Goal: Task Accomplishment & Management: Manage account settings

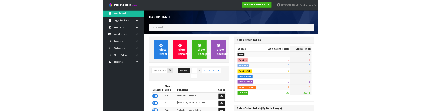
scroll to position [537, 166]
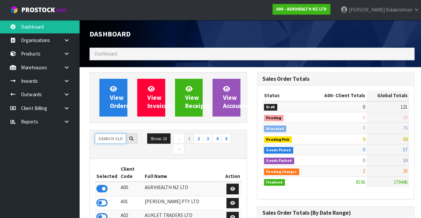
click at [109, 133] on input "text" at bounding box center [109, 137] width 31 height 10
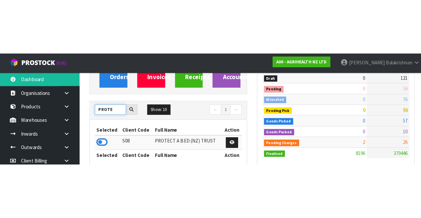
scroll to position [81, 0]
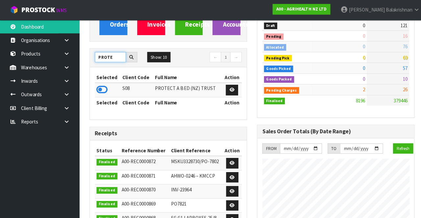
type input "PROTE"
click at [96, 90] on icon at bounding box center [101, 89] width 11 height 10
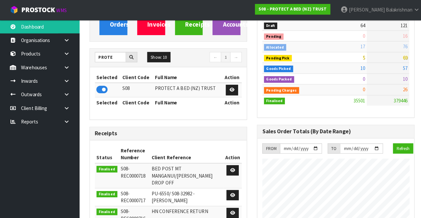
scroll to position [551, 166]
click at [67, 66] on icon at bounding box center [66, 66] width 6 height 5
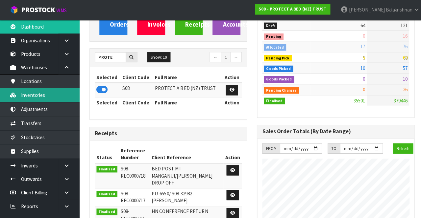
click at [49, 95] on link "Inventories" at bounding box center [39, 93] width 79 height 13
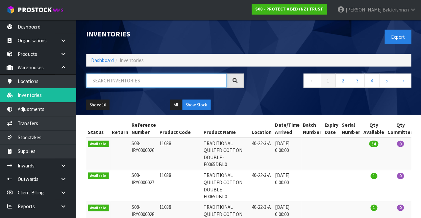
click at [181, 79] on input "text" at bounding box center [158, 80] width 139 height 14
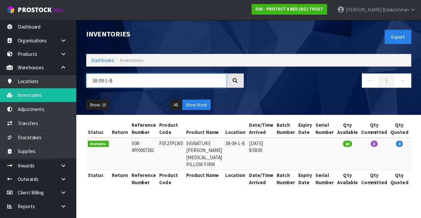
scroll to position [0, 0]
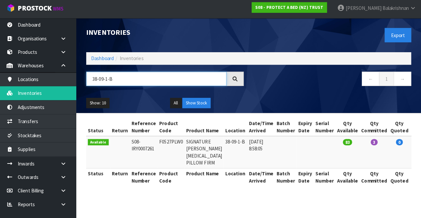
type input "38-09-1-B"
copy td "F0527PLW0"
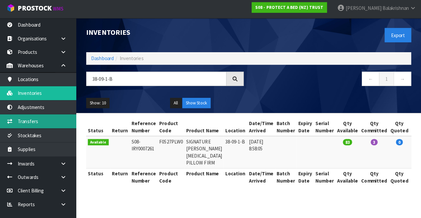
click at [53, 118] on link "Transfers" at bounding box center [39, 121] width 79 height 13
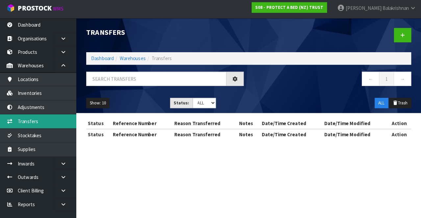
scroll to position [0, 0]
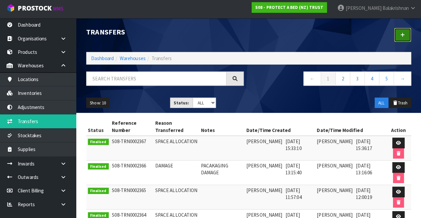
click at [402, 37] on icon at bounding box center [402, 36] width 5 height 5
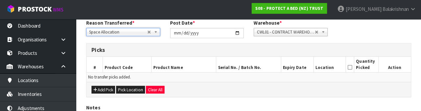
scroll to position [103, 0]
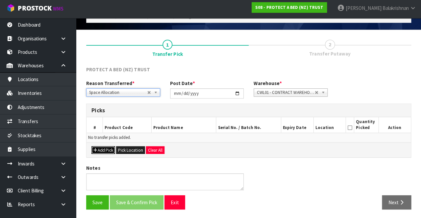
click at [107, 153] on button "Add Pick" at bounding box center [105, 151] width 23 height 8
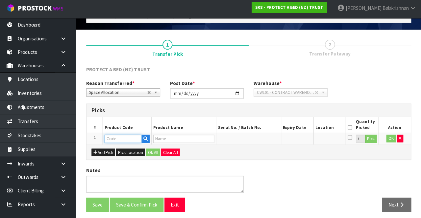
click at [131, 140] on input "text" at bounding box center [125, 139] width 37 height 8
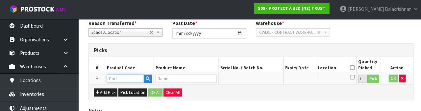
scroll to position [114, 0]
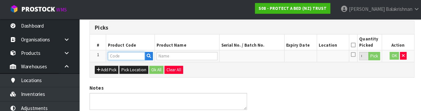
type input "F0527PLW0"
type input "SIGNATURE [PERSON_NAME] [MEDICAL_DATA] PILLOW FIRM"
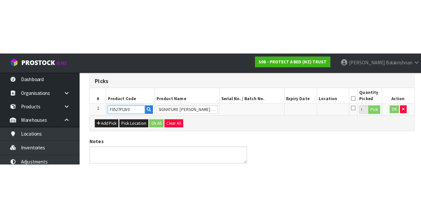
scroll to position [37, 0]
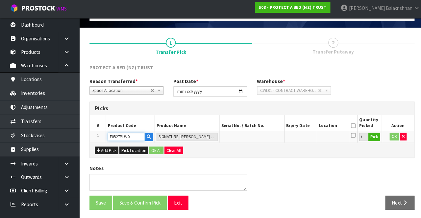
type input "F0527PLW0"
click at [373, 136] on button "Pick" at bounding box center [371, 137] width 12 height 9
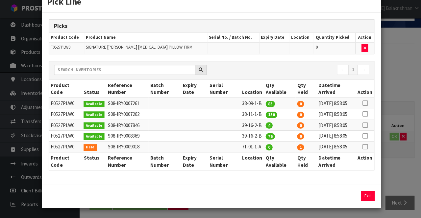
scroll to position [21, 0]
click at [363, 104] on icon at bounding box center [361, 104] width 5 height 0
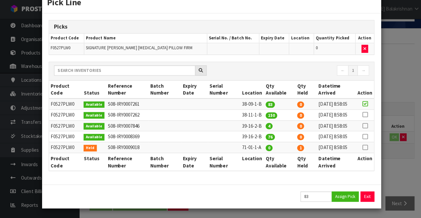
scroll to position [50, 0]
click at [346, 197] on button "Assign Pick" at bounding box center [342, 196] width 27 height 10
type input "83"
click at [368, 193] on button "Exit" at bounding box center [365, 196] width 14 height 10
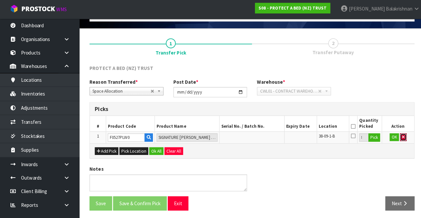
click at [400, 138] on icon "button" at bounding box center [399, 137] width 3 height 4
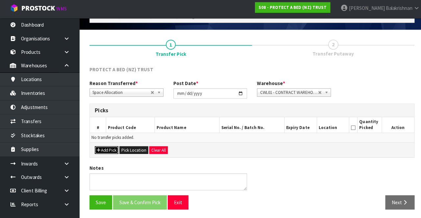
click at [104, 152] on button "Add Pick" at bounding box center [105, 151] width 23 height 8
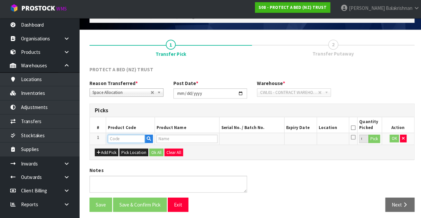
click at [128, 137] on input "text" at bounding box center [125, 139] width 37 height 8
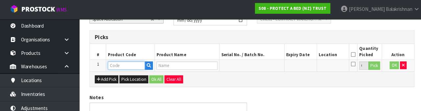
scroll to position [114, 0]
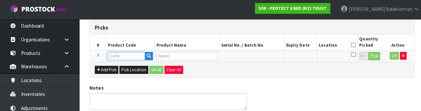
paste input "F0527PLW0"
type input "F0527PLW0"
type input "SIGNATURE [PERSON_NAME] [MEDICAL_DATA] PILLOW FIRM"
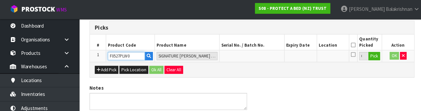
type input "F0527PLW0"
click at [372, 58] on button "Pick" at bounding box center [371, 57] width 12 height 9
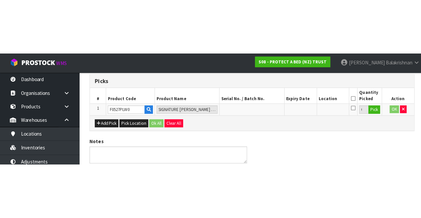
scroll to position [37, 0]
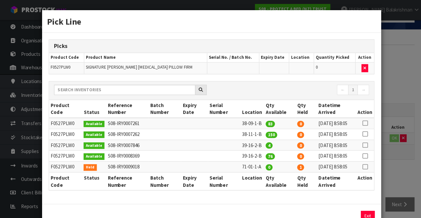
click at [362, 122] on icon at bounding box center [361, 122] width 5 height 0
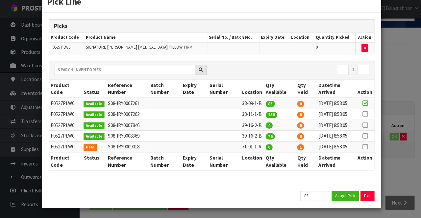
scroll to position [50, 0]
click at [316, 195] on input "83" at bounding box center [313, 196] width 31 height 10
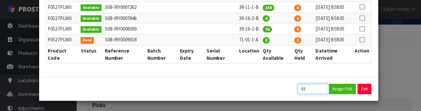
scroll to position [37, 0]
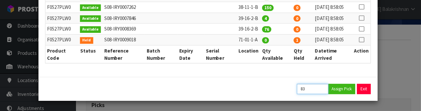
type input "8"
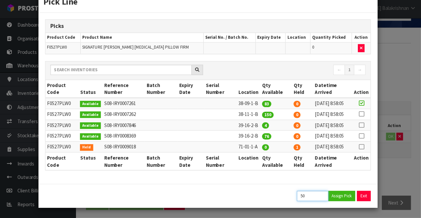
scroll to position [50, 0]
type input "50"
click at [347, 195] on button "Assign Pick" at bounding box center [342, 196] width 27 height 10
type input "50"
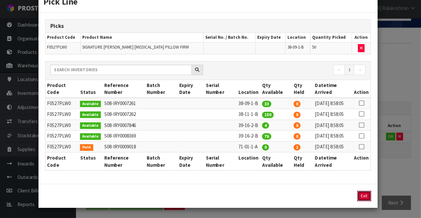
click at [362, 197] on button "Exit" at bounding box center [365, 196] width 14 height 10
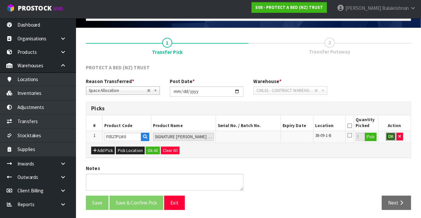
click at [388, 138] on button "OK" at bounding box center [390, 137] width 9 height 8
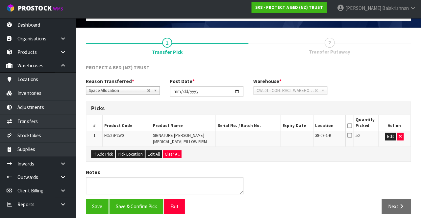
click at [350, 127] on icon at bounding box center [350, 127] width 5 height 0
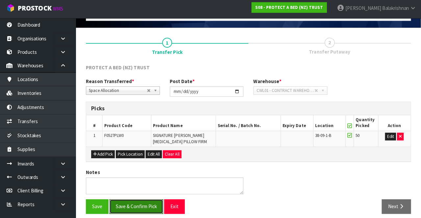
click at [154, 202] on button "Save & Confirm Pick" at bounding box center [138, 206] width 53 height 14
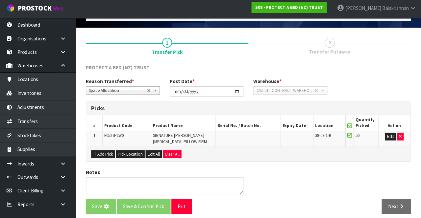
scroll to position [0, 0]
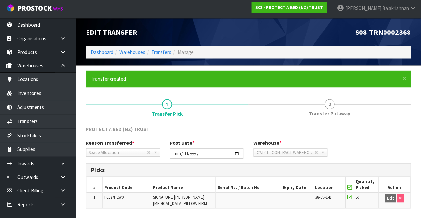
scroll to position [51, 0]
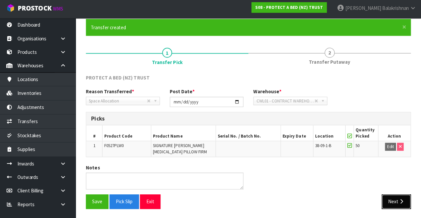
click at [394, 199] on button "Next" at bounding box center [396, 202] width 29 height 14
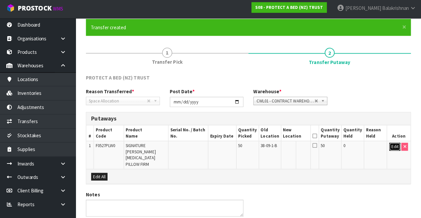
click at [391, 148] on button "Edit" at bounding box center [394, 148] width 11 height 8
click at [296, 145] on input "text" at bounding box center [293, 148] width 18 height 8
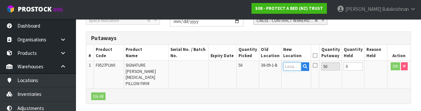
scroll to position [138, 0]
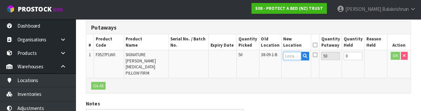
type input "8"
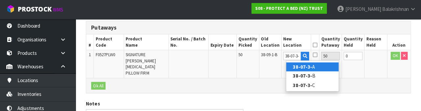
click at [314, 68] on link "38-07-3- A" at bounding box center [313, 67] width 52 height 9
type input "38-07-3-A"
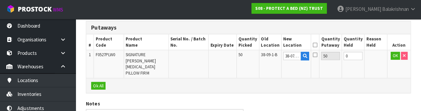
click at [318, 45] on icon at bounding box center [316, 45] width 5 height 0
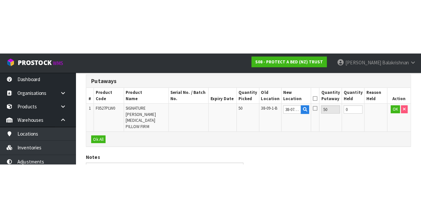
scroll to position [71, 0]
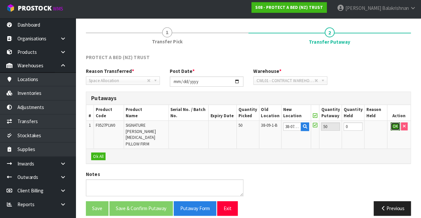
click at [395, 127] on button "OK" at bounding box center [395, 127] width 9 height 8
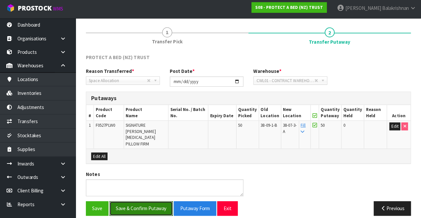
click at [154, 201] on button "Save & Confirm Putaway" at bounding box center [143, 208] width 63 height 14
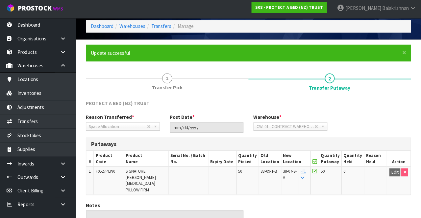
scroll to position [57, 0]
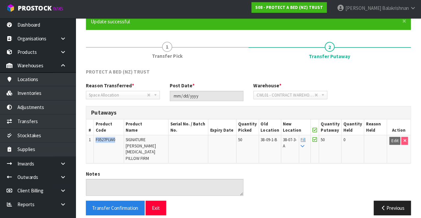
copy span "F0527PLW0"
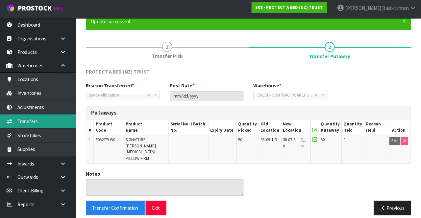
click at [49, 119] on link "Transfers" at bounding box center [39, 121] width 79 height 13
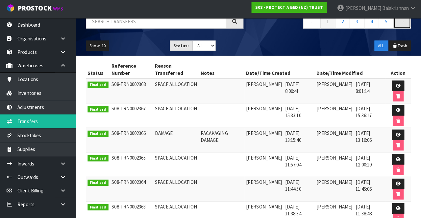
click at [402, 29] on link "→" at bounding box center [401, 23] width 17 height 14
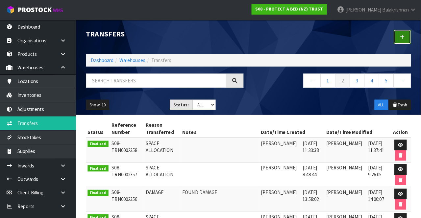
click at [404, 41] on link at bounding box center [402, 37] width 17 height 14
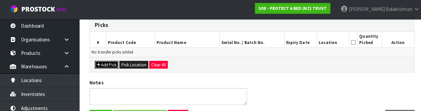
click at [101, 63] on button "Add Pick" at bounding box center [105, 65] width 23 height 8
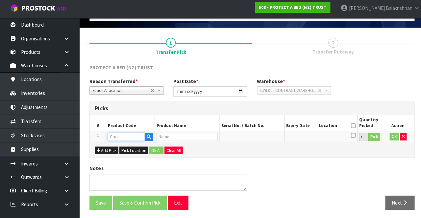
click at [118, 135] on input "text" at bounding box center [125, 137] width 37 height 8
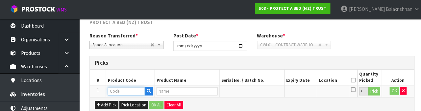
scroll to position [114, 0]
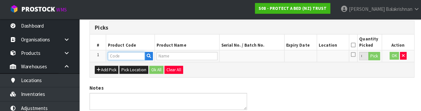
type input "F0527PLW0"
type input "SIGNATURE [PERSON_NAME] [MEDICAL_DATA] PILLOW FIRM"
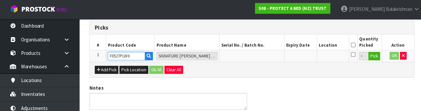
type input "F0527PLW0"
click at [368, 55] on button "Pick" at bounding box center [371, 57] width 12 height 9
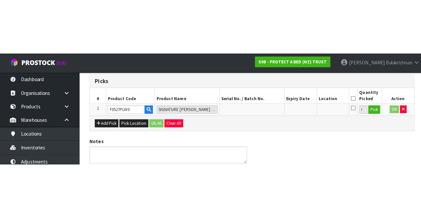
scroll to position [37, 0]
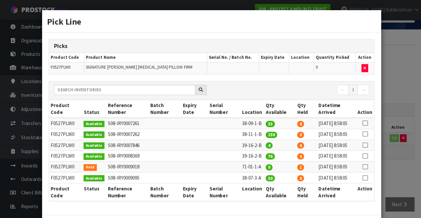
click at [362, 122] on icon at bounding box center [361, 122] width 5 height 0
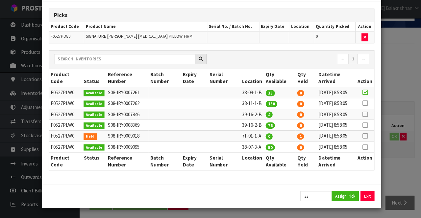
scroll to position [59, 0]
click at [341, 201] on button "Assign Pick" at bounding box center [342, 196] width 27 height 10
type input "33"
click at [365, 201] on button "Exit" at bounding box center [365, 196] width 14 height 10
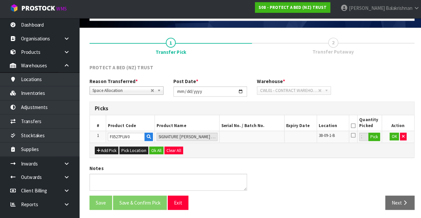
click at [350, 127] on icon at bounding box center [350, 127] width 5 height 0
click at [386, 138] on button "OK" at bounding box center [390, 137] width 9 height 8
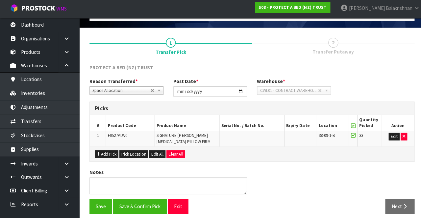
scroll to position [41, 0]
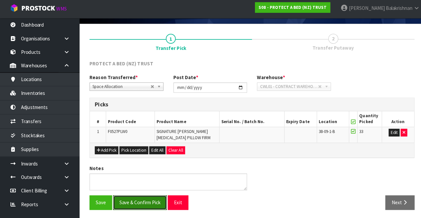
click at [139, 199] on button "Save & Confirm Pick" at bounding box center [138, 203] width 53 height 14
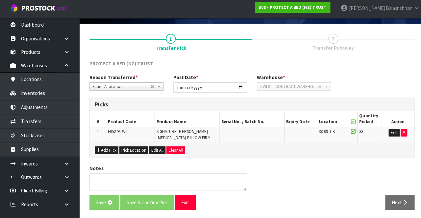
scroll to position [0, 0]
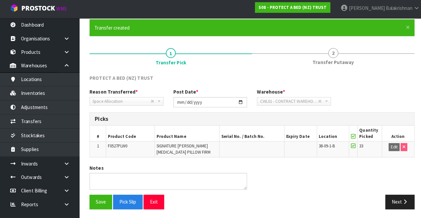
scroll to position [51, 0]
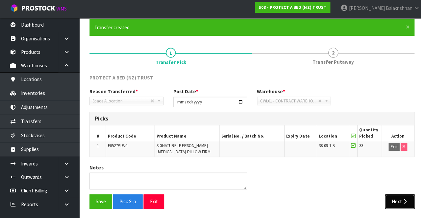
click at [398, 205] on button "Next" at bounding box center [396, 202] width 29 height 14
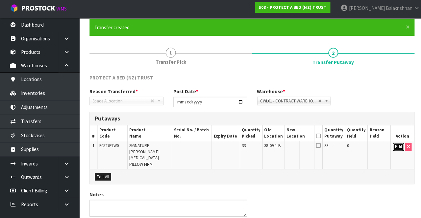
click at [394, 146] on button "Edit" at bounding box center [394, 148] width 11 height 8
click at [306, 144] on button "button" at bounding box center [306, 148] width 8 height 9
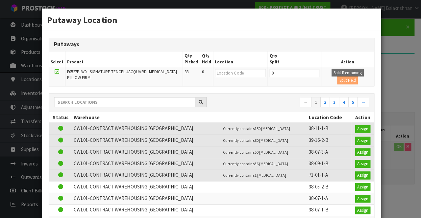
click at [403, 86] on div "Putaway Location Putaways Select Product Qty Picked Qty Held Location Qty Split…" at bounding box center [210, 109] width 421 height 218
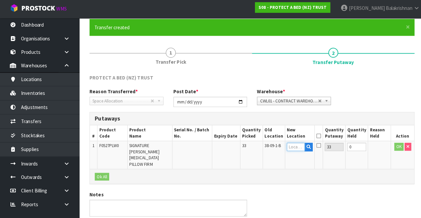
click at [295, 147] on input "text" at bounding box center [293, 148] width 18 height 8
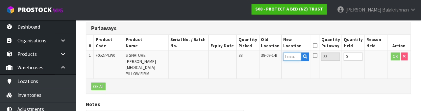
scroll to position [138, 0]
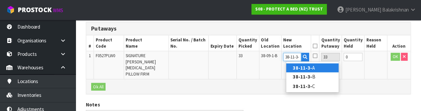
type input "38-11-3-B"
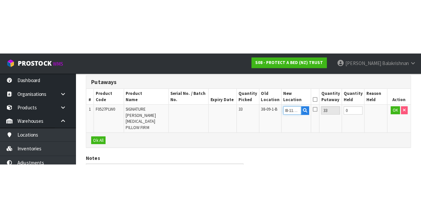
scroll to position [71, 0]
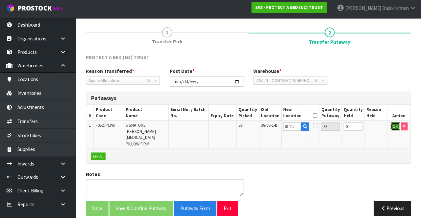
click at [392, 125] on button "OK" at bounding box center [395, 127] width 9 height 8
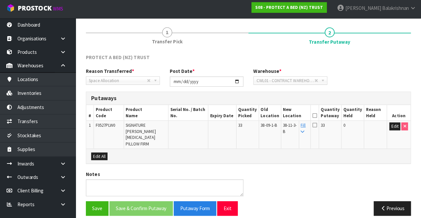
click at [318, 116] on icon at bounding box center [315, 116] width 5 height 0
click at [150, 201] on button "Save & Confirm Putaway" at bounding box center [143, 208] width 63 height 14
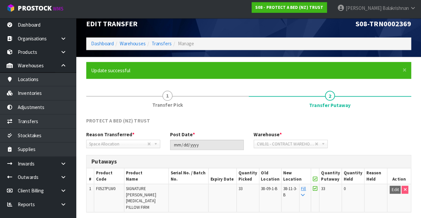
scroll to position [57, 0]
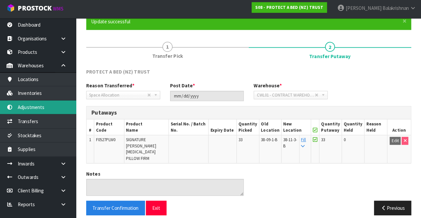
click at [47, 102] on link "Adjustments" at bounding box center [39, 108] width 79 height 13
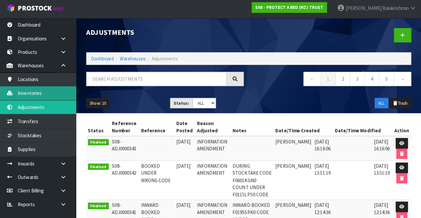
click at [45, 93] on link "Inventories" at bounding box center [39, 93] width 79 height 13
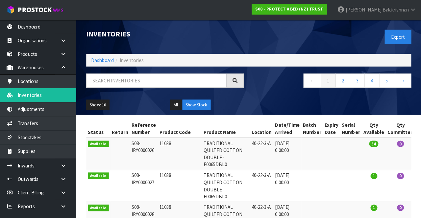
click at [313, 18] on ul "S08 - PROTECT A BED (NZ) TRUST [PERSON_NAME] Logout" at bounding box center [334, 10] width 183 height 20
click at [320, 11] on strong "S08 - PROTECT A BED (NZ) TRUST" at bounding box center [289, 9] width 67 height 6
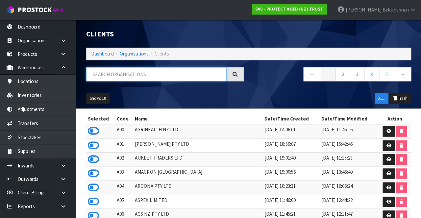
click at [155, 74] on input "text" at bounding box center [158, 74] width 139 height 14
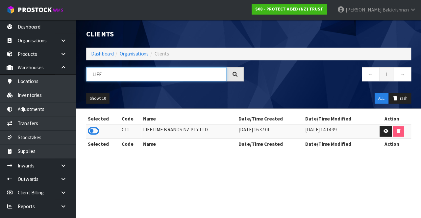
type input "LIFE"
click at [101, 131] on icon at bounding box center [95, 130] width 11 height 10
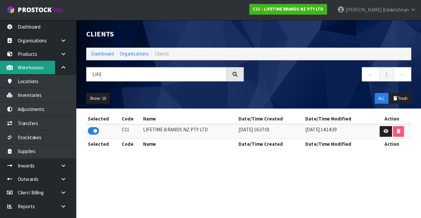
click at [23, 70] on link "Warehouses" at bounding box center [39, 66] width 79 height 13
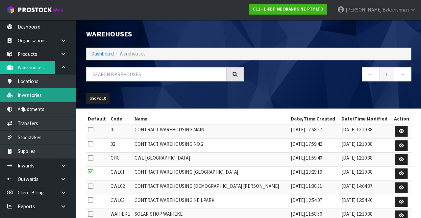
click at [23, 96] on link "Inventories" at bounding box center [39, 93] width 79 height 13
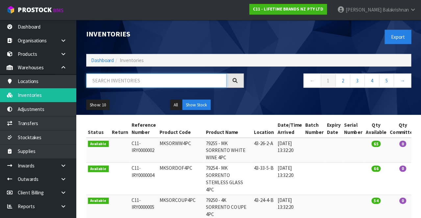
click at [123, 80] on input "text" at bounding box center [158, 80] width 139 height 14
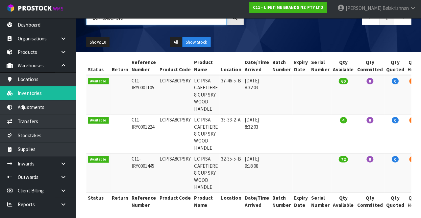
scroll to position [64, 0]
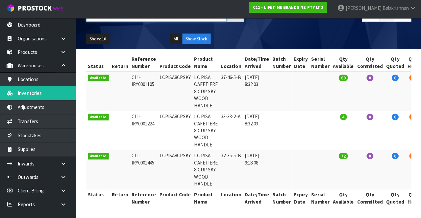
type input "LCPISA8CPSKY"
copy td "LCPISA8CPSKY"
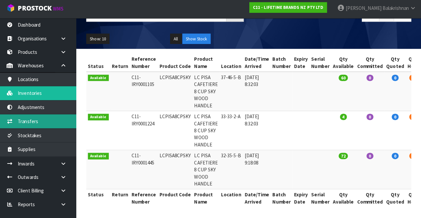
click at [24, 120] on link "Transfers" at bounding box center [39, 121] width 79 height 13
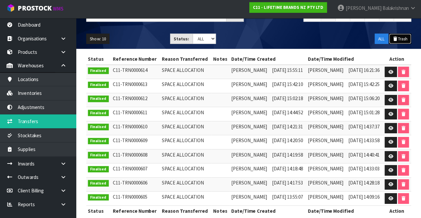
click at [398, 37] on button "Trash" at bounding box center [400, 40] width 22 height 11
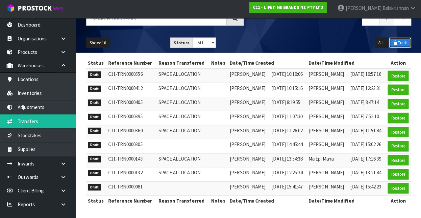
scroll to position [56, 0]
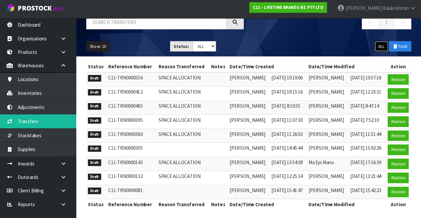
click at [377, 43] on button "ALL" at bounding box center [381, 48] width 13 height 11
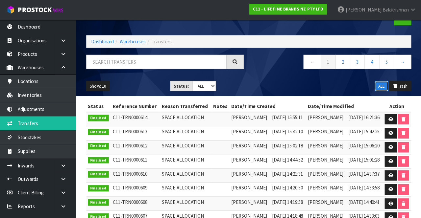
scroll to position [0, 0]
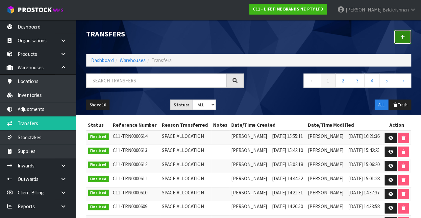
click at [397, 37] on link at bounding box center [402, 37] width 17 height 14
click at [395, 42] on link at bounding box center [402, 37] width 17 height 14
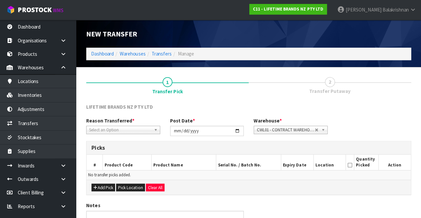
click at [134, 121] on span "*" at bounding box center [135, 120] width 2 height 6
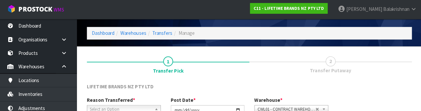
scroll to position [78, 0]
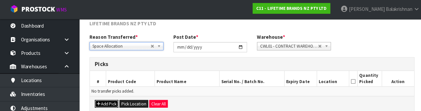
click at [103, 105] on button "Add Pick" at bounding box center [105, 104] width 23 height 8
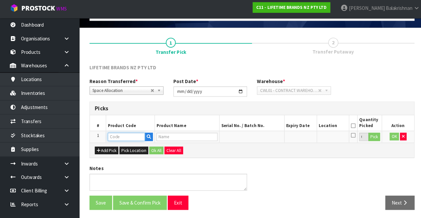
click at [125, 134] on input "text" at bounding box center [125, 137] width 37 height 8
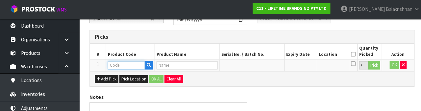
scroll to position [114, 0]
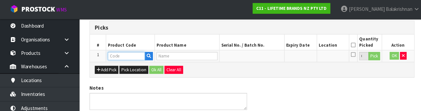
type input "LCPISA8CPSKY"
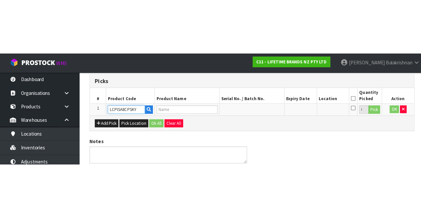
scroll to position [37, 0]
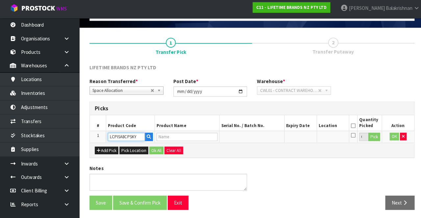
type input "LC PISA CAFETIERE 8 CUP SKY WOOD HANDLE"
type input "LCPISA8CPSKY"
click at [374, 136] on button "Pick" at bounding box center [371, 137] width 12 height 9
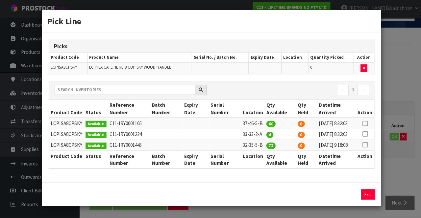
click at [364, 135] on icon at bounding box center [361, 135] width 5 height 0
click at [341, 200] on button "Assign Pick" at bounding box center [342, 195] width 27 height 10
type input "4"
click at [362, 146] on icon at bounding box center [361, 146] width 5 height 0
click at [341, 200] on button "Assign Pick" at bounding box center [342, 195] width 27 height 10
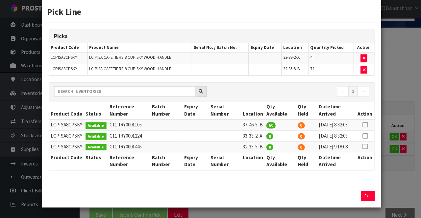
scroll to position [26, 0]
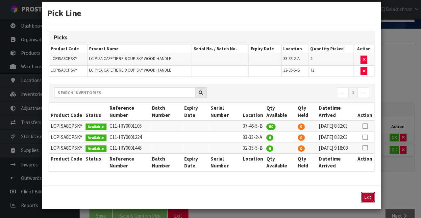
click at [363, 195] on button "Exit" at bounding box center [365, 196] width 14 height 10
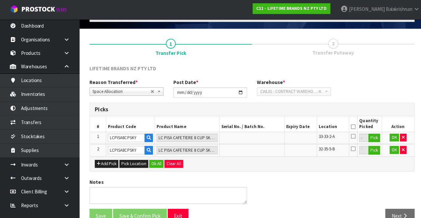
click at [352, 127] on icon at bounding box center [350, 127] width 5 height 0
click at [154, 162] on button "Ok All" at bounding box center [155, 163] width 14 height 8
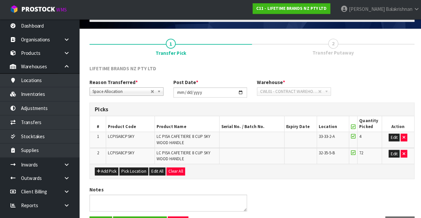
scroll to position [58, 0]
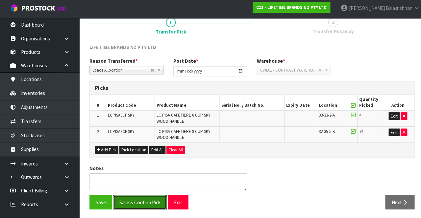
click at [138, 199] on button "Save & Confirm Pick" at bounding box center [138, 203] width 53 height 14
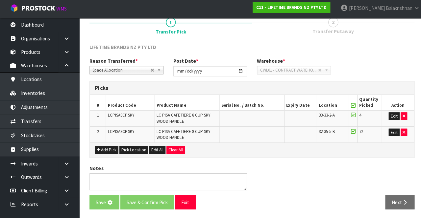
scroll to position [0, 0]
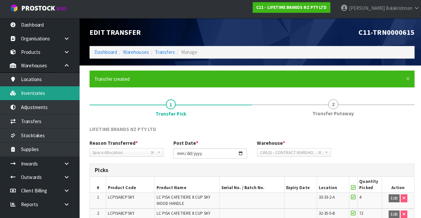
click at [24, 96] on link "Inventories" at bounding box center [39, 93] width 79 height 13
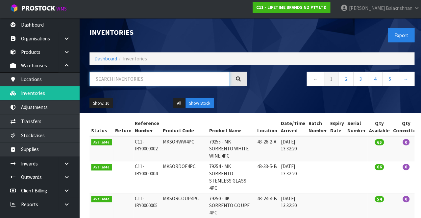
paste input "LCPISA8CPSKY"
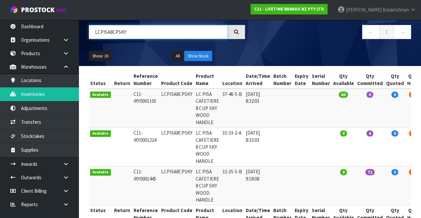
scroll to position [48, 0]
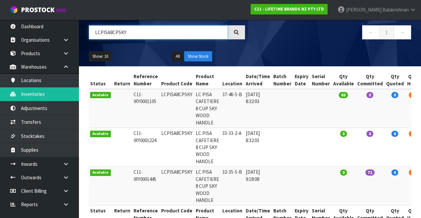
type input "LCPISA8CPSKY"
copy td "LCPISA8CPSKY"
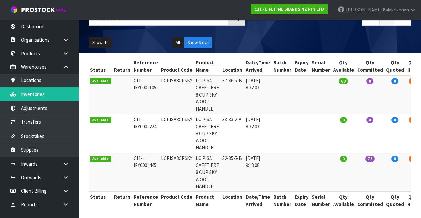
scroll to position [61, 0]
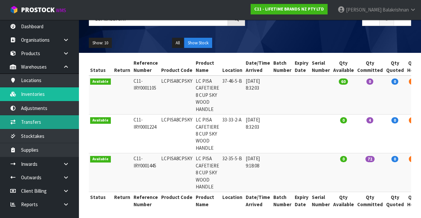
click at [22, 124] on link "Transfers" at bounding box center [39, 121] width 79 height 13
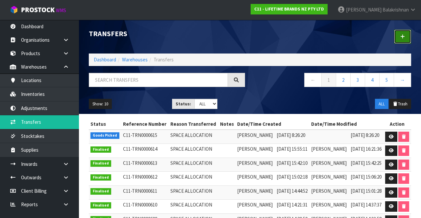
click at [409, 39] on link at bounding box center [402, 37] width 17 height 14
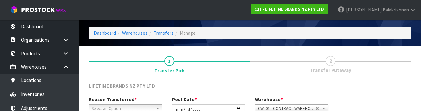
scroll to position [79, 0]
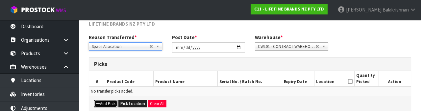
click at [96, 103] on icon "button" at bounding box center [98, 104] width 4 height 4
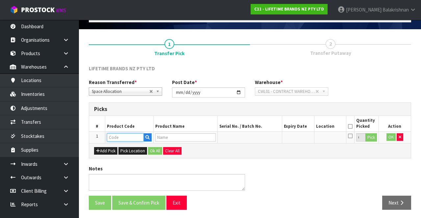
click at [115, 137] on input "text" at bounding box center [125, 137] width 37 height 8
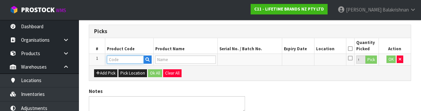
scroll to position [115, 0]
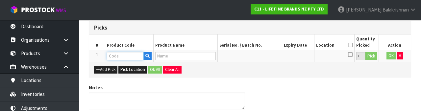
type input "LCPISA8CPSKY"
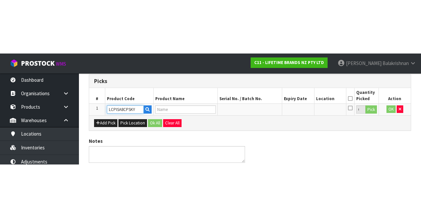
scroll to position [37, 0]
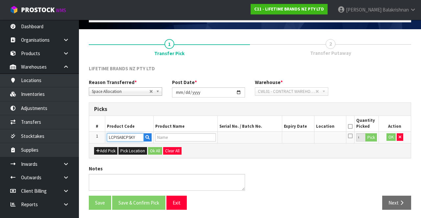
type input "LC PISA CAFETIERE 8 CUP SKY WOOD HANDLE"
type input "LCPISA8CPSKY"
click at [372, 139] on button "Pick" at bounding box center [371, 137] width 12 height 9
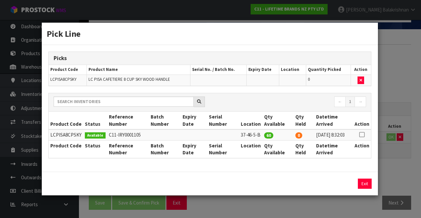
click at [361, 135] on icon at bounding box center [361, 135] width 5 height 0
click at [338, 186] on button "Assign Pick" at bounding box center [342, 184] width 27 height 10
type input "60"
click at [369, 189] on button "Exit" at bounding box center [365, 184] width 14 height 10
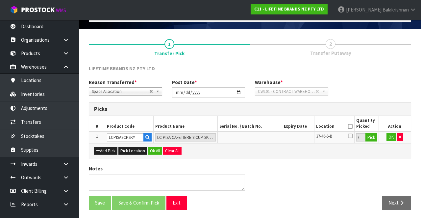
click at [351, 127] on icon at bounding box center [350, 127] width 5 height 0
click at [391, 137] on button "OK" at bounding box center [390, 137] width 9 height 8
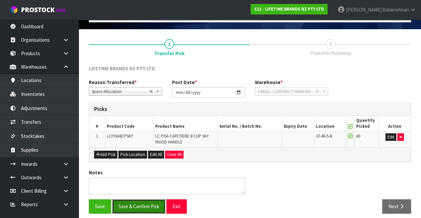
click at [144, 199] on button "Save & Confirm Pick" at bounding box center [138, 206] width 53 height 14
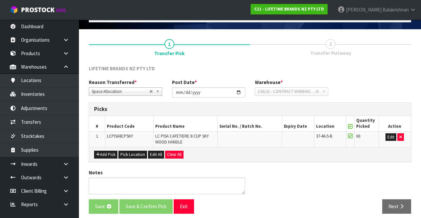
scroll to position [0, 0]
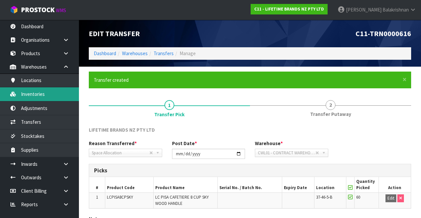
click at [24, 98] on link "Inventories" at bounding box center [39, 93] width 79 height 13
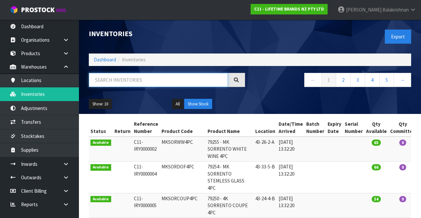
click at [106, 78] on input "text" at bounding box center [158, 80] width 139 height 14
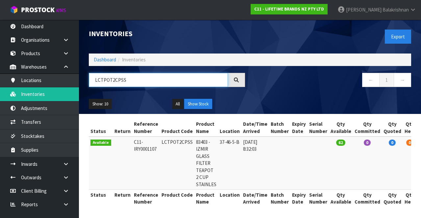
type input "LCTPOT2CPSS"
copy td "LCTPOT2CPSS"
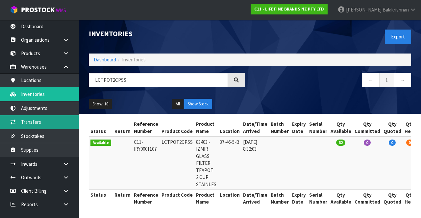
click at [51, 123] on link "Transfers" at bounding box center [39, 121] width 79 height 13
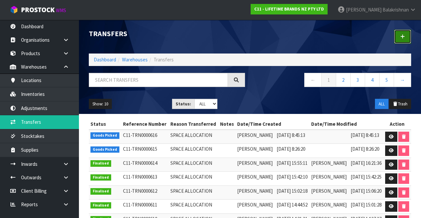
click at [403, 43] on link at bounding box center [402, 37] width 17 height 14
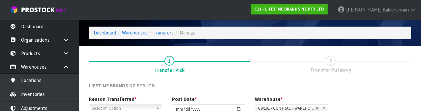
scroll to position [79, 0]
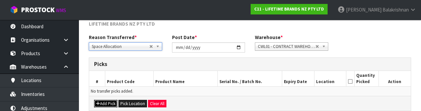
click at [103, 103] on button "Add Pick" at bounding box center [105, 104] width 23 height 8
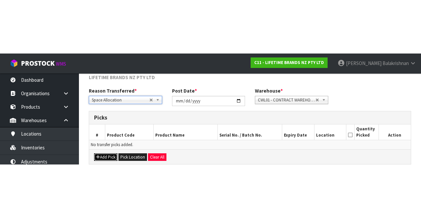
scroll to position [37, 0]
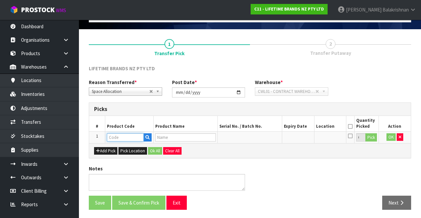
click at [124, 135] on input "text" at bounding box center [125, 137] width 37 height 8
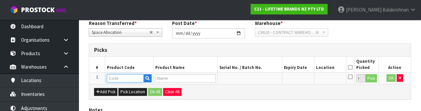
scroll to position [115, 0]
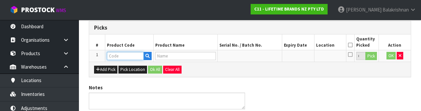
type input "LCTPOT2CPSS"
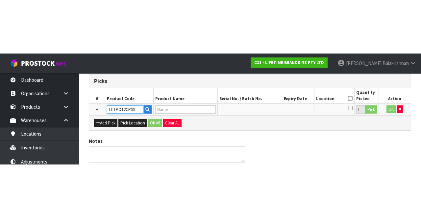
scroll to position [37, 0]
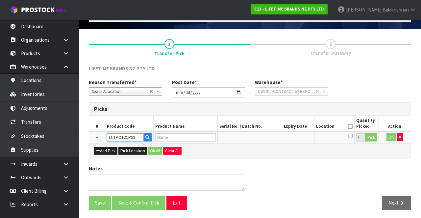
type input "83403 - IZMIR GLASS FILTER TEAPOT 2 CUP STAINLES"
type input "LCTPOT2CPSS"
click at [371, 137] on button "Pick" at bounding box center [371, 137] width 12 height 9
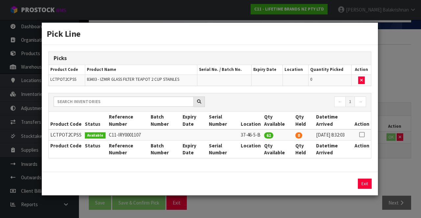
click at [361, 135] on icon at bounding box center [361, 135] width 5 height 0
click at [338, 186] on button "Assign Pick" at bounding box center [342, 184] width 27 height 10
type input "62"
click at [363, 186] on button "Exit" at bounding box center [365, 184] width 14 height 10
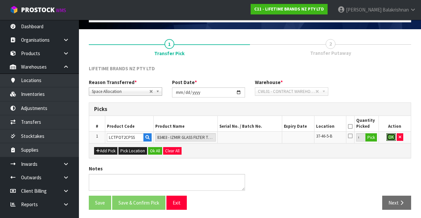
click at [390, 139] on button "OK" at bounding box center [390, 137] width 9 height 8
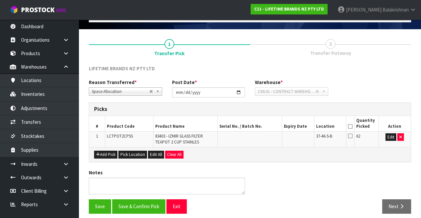
click at [350, 127] on icon at bounding box center [350, 127] width 5 height 0
click at [149, 204] on button "Save & Confirm Pick" at bounding box center [138, 206] width 53 height 14
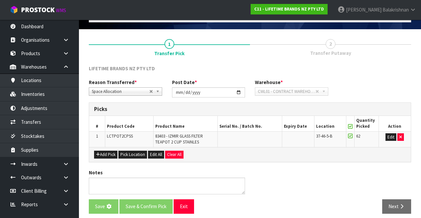
scroll to position [0, 0]
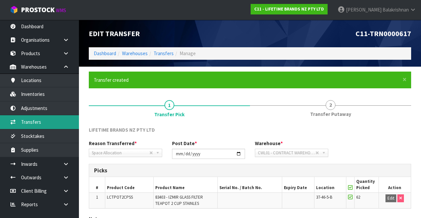
click at [24, 125] on link "Transfers" at bounding box center [39, 121] width 79 height 13
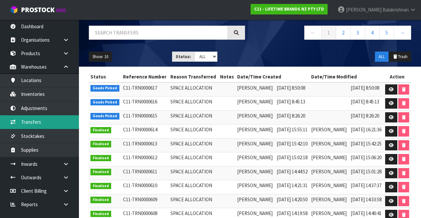
scroll to position [48, 0]
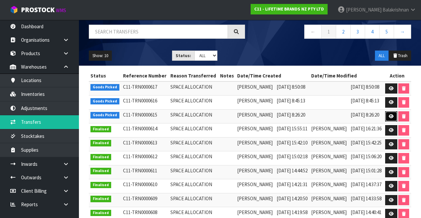
click at [397, 122] on link at bounding box center [391, 116] width 12 height 11
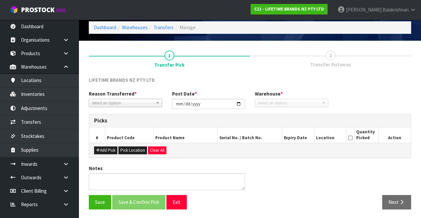
type input "[DATE]"
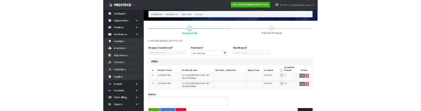
scroll to position [43, 0]
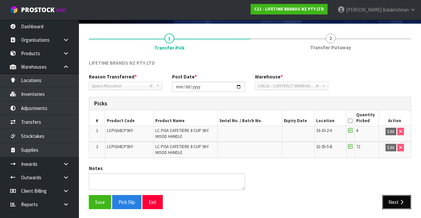
click at [393, 201] on button "Next" at bounding box center [396, 202] width 29 height 14
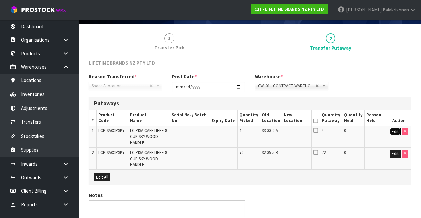
click at [390, 130] on button "Edit" at bounding box center [394, 132] width 11 height 8
click at [296, 129] on input "text" at bounding box center [293, 132] width 18 height 8
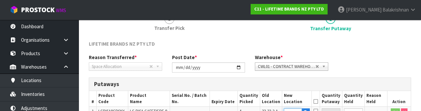
scroll to position [115, 0]
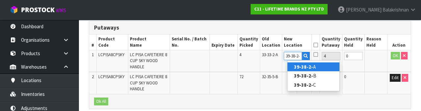
type input "39-38-2-B"
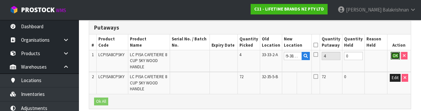
click at [395, 58] on button "OK" at bounding box center [394, 56] width 9 height 8
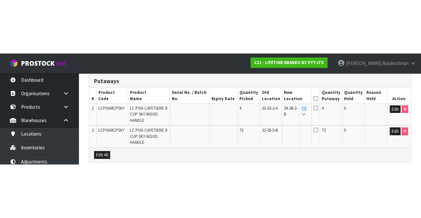
scroll to position [70, 0]
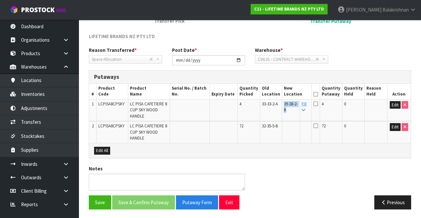
copy span "39-38-2-B"
click at [306, 104] on link "Fill" at bounding box center [303, 107] width 5 height 12
click at [318, 94] on icon at bounding box center [315, 94] width 5 height 0
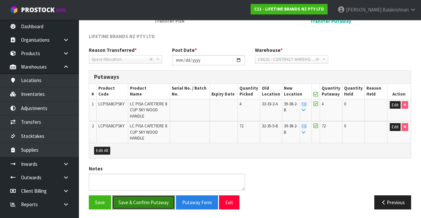
click at [146, 203] on button "Save & Confirm Putaway" at bounding box center [143, 203] width 63 height 14
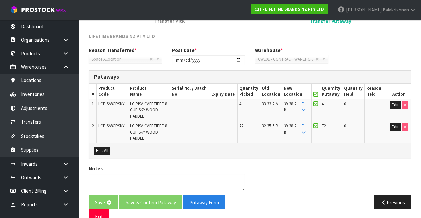
scroll to position [0, 0]
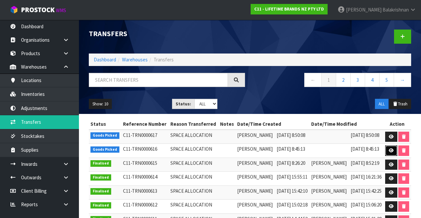
click at [393, 153] on icon at bounding box center [390, 151] width 5 height 4
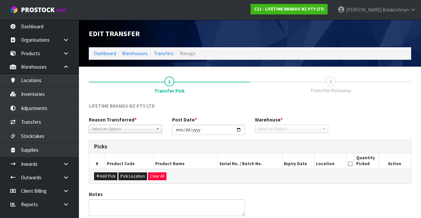
type input "[DATE]"
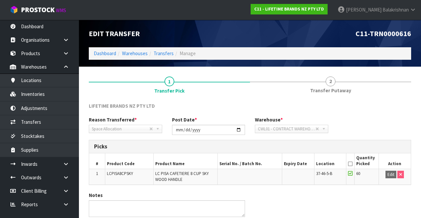
scroll to position [27, 0]
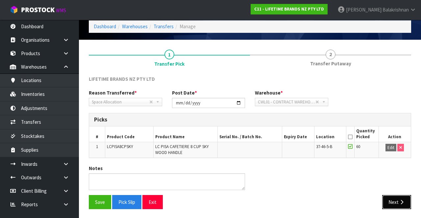
click at [398, 207] on button "Next" at bounding box center [396, 202] width 29 height 14
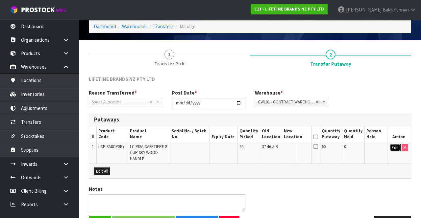
click at [396, 149] on button "Edit" at bounding box center [394, 148] width 11 height 8
click at [302, 146] on input "text" at bounding box center [293, 148] width 18 height 8
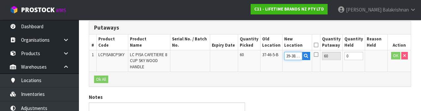
scroll to position [0, 1]
type input "39-38-2-B"
click at [318, 45] on icon at bounding box center [316, 45] width 5 height 0
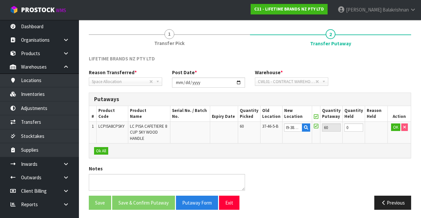
scroll to position [0, 0]
click at [394, 128] on button "OK" at bounding box center [395, 128] width 9 height 8
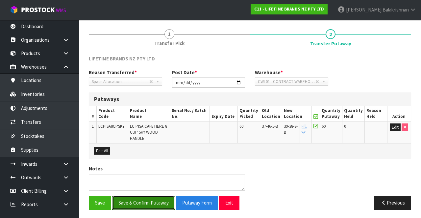
click at [152, 200] on button "Save & Confirm Putaway" at bounding box center [143, 203] width 63 height 14
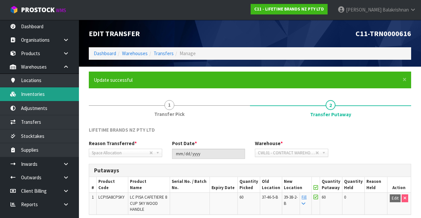
click at [29, 94] on link "Inventories" at bounding box center [39, 93] width 79 height 13
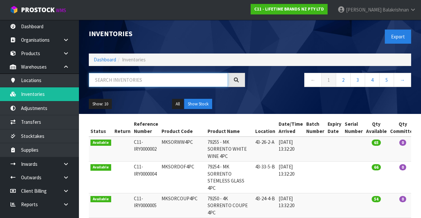
click at [145, 82] on input "text" at bounding box center [158, 80] width 139 height 14
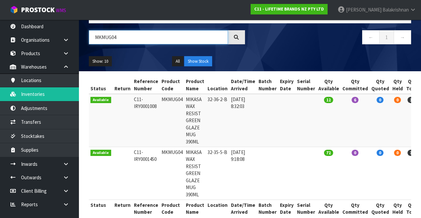
scroll to position [42, 0]
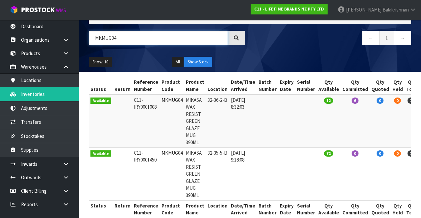
type input "MKMUG04"
copy td "MKMUG04"
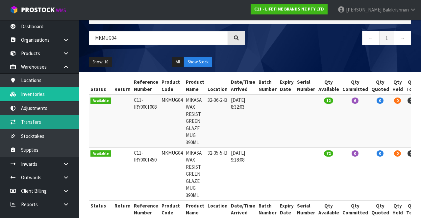
click at [17, 118] on link "Transfers" at bounding box center [39, 121] width 79 height 13
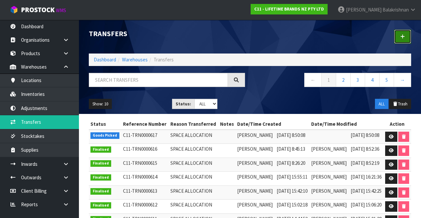
click at [395, 41] on link at bounding box center [402, 37] width 17 height 14
click at [388, 141] on td at bounding box center [397, 137] width 28 height 14
click at [393, 139] on icon at bounding box center [390, 137] width 5 height 4
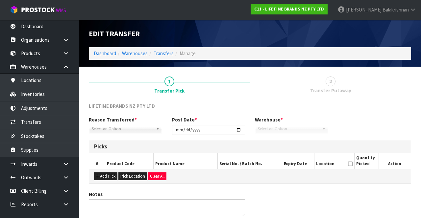
type input "[DATE]"
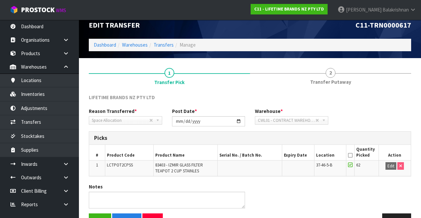
scroll to position [27, 0]
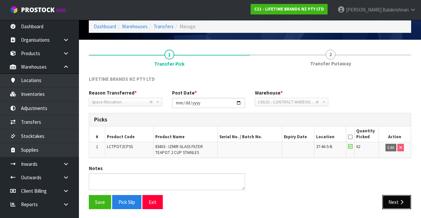
click at [397, 202] on button "Next" at bounding box center [396, 202] width 29 height 14
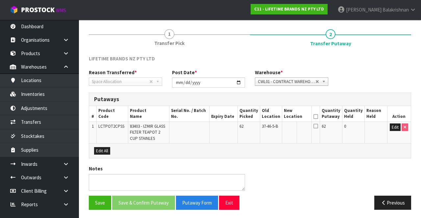
scroll to position [47, 0]
click at [163, 42] on span "Transfer Pick" at bounding box center [169, 43] width 30 height 7
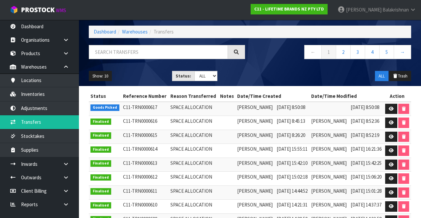
scroll to position [29, 0]
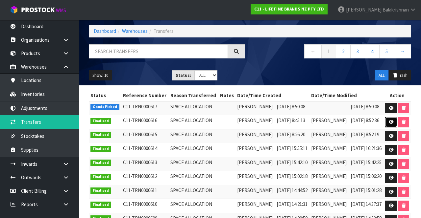
click at [393, 124] on icon at bounding box center [390, 122] width 5 height 4
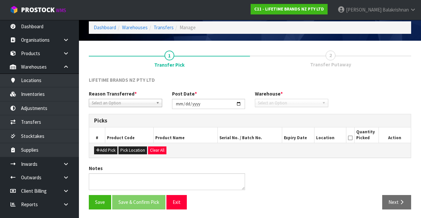
type input "[DATE]"
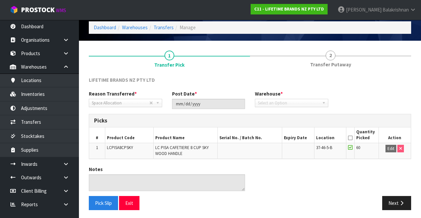
scroll to position [27, 0]
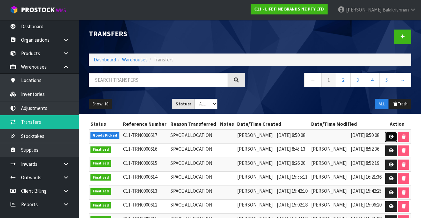
click at [393, 139] on icon at bounding box center [390, 137] width 5 height 4
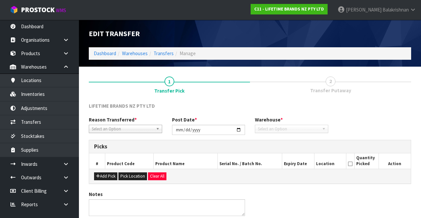
type input "[DATE]"
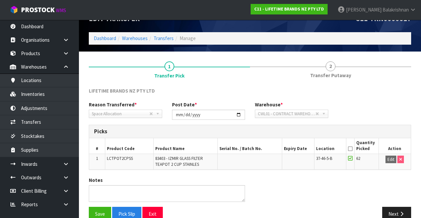
scroll to position [27, 0]
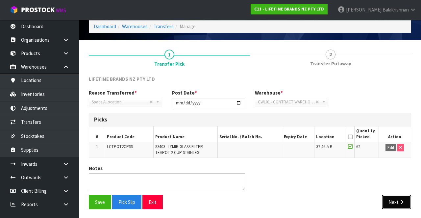
click at [392, 200] on button "Next" at bounding box center [396, 202] width 29 height 14
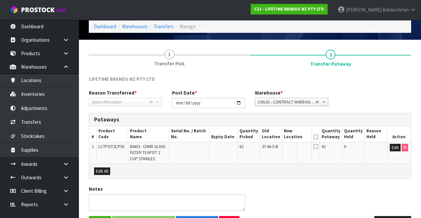
click at [386, 148] on td at bounding box center [375, 153] width 23 height 22
click at [394, 144] on button "Edit" at bounding box center [394, 148] width 11 height 8
click at [291, 149] on input "text" at bounding box center [293, 148] width 18 height 8
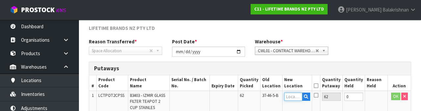
scroll to position [115, 0]
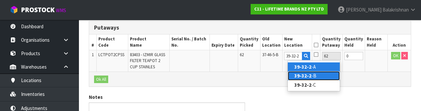
click at [323, 73] on link "39-32-2 -B" at bounding box center [314, 75] width 52 height 9
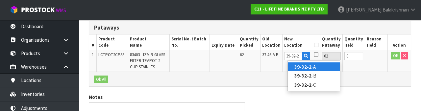
type input "39-32-2-B"
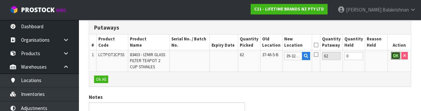
click at [392, 54] on button "OK" at bounding box center [395, 56] width 9 height 8
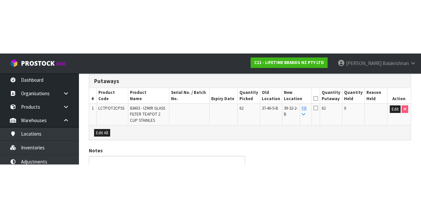
scroll to position [47, 0]
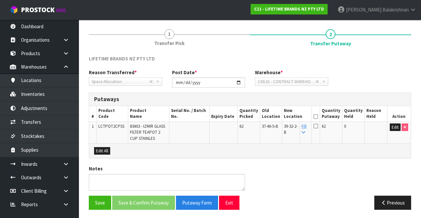
click at [318, 117] on icon at bounding box center [315, 117] width 5 height 0
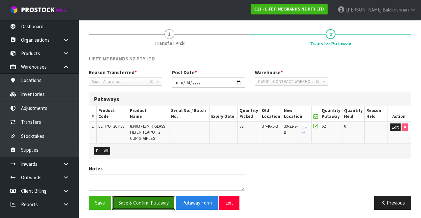
click at [147, 201] on button "Save & Confirm Putaway" at bounding box center [143, 203] width 63 height 14
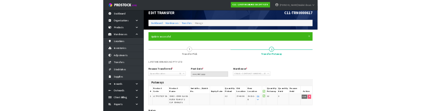
scroll to position [0, 0]
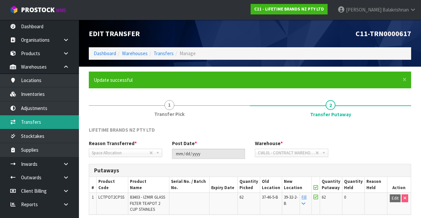
click at [19, 121] on link "Transfers" at bounding box center [39, 121] width 79 height 13
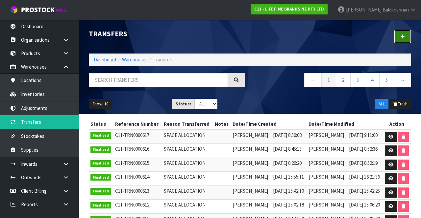
click at [407, 43] on link at bounding box center [402, 37] width 17 height 14
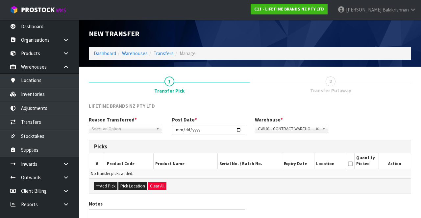
click at [141, 125] on link "Select an Option" at bounding box center [125, 129] width 73 height 8
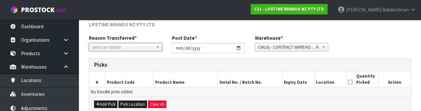
scroll to position [79, 0]
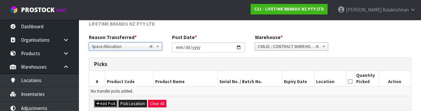
click at [108, 103] on button "Add Pick" at bounding box center [105, 104] width 23 height 8
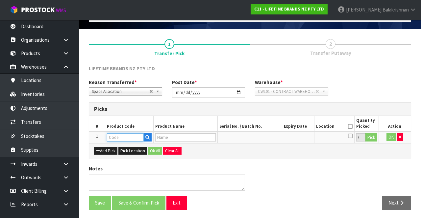
click at [122, 135] on input "text" at bounding box center [125, 137] width 37 height 8
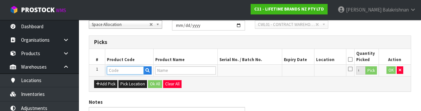
scroll to position [115, 0]
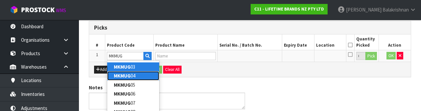
click at [132, 75] on link "MKMUG 04" at bounding box center [133, 75] width 52 height 9
type input "MKMUG04"
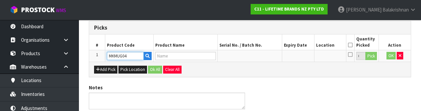
type input "MIKASA WAX RESIST GREEN GLAZE MUG 390ML"
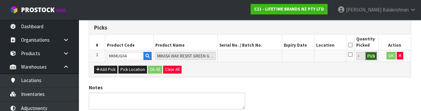
click at [371, 57] on button "Pick" at bounding box center [371, 56] width 12 height 9
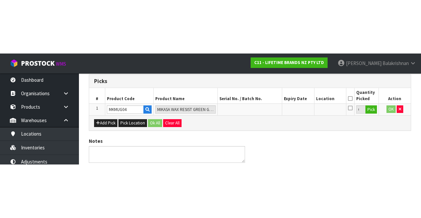
scroll to position [37, 0]
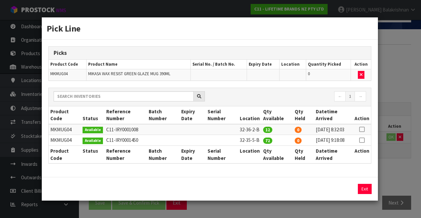
click at [363, 141] on icon at bounding box center [361, 140] width 5 height 0
click at [346, 194] on button "Assign Pick" at bounding box center [342, 189] width 27 height 10
type input "72"
click at [362, 129] on icon at bounding box center [361, 129] width 5 height 0
click at [340, 194] on button "Assign Pick" at bounding box center [342, 189] width 27 height 10
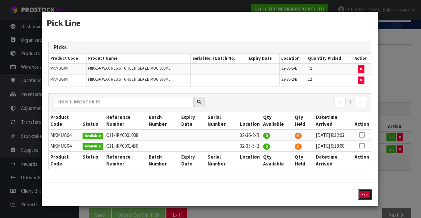
click at [363, 200] on button "Exit" at bounding box center [365, 195] width 14 height 10
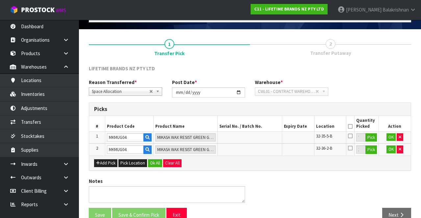
click at [349, 127] on icon at bounding box center [350, 127] width 5 height 0
click at [152, 163] on button "Ok All" at bounding box center [155, 163] width 14 height 8
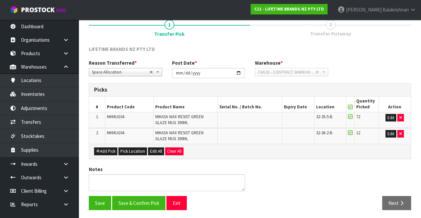
scroll to position [57, 0]
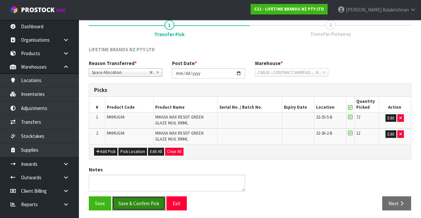
click at [141, 200] on button "Save & Confirm Pick" at bounding box center [138, 204] width 53 height 14
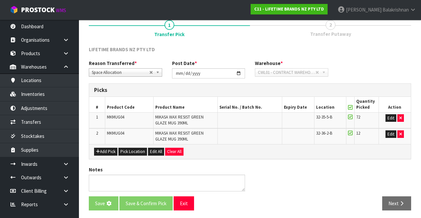
scroll to position [0, 0]
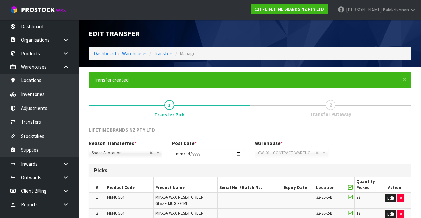
scroll to position [67, 0]
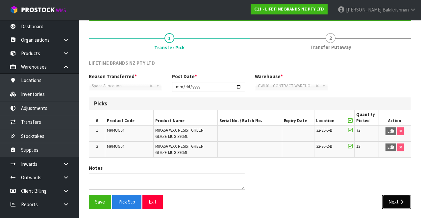
click at [391, 195] on button "Next" at bounding box center [396, 202] width 29 height 14
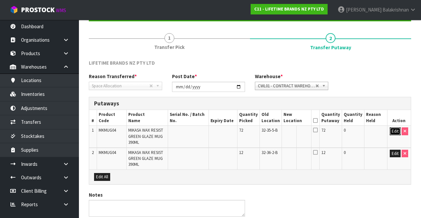
click at [391, 131] on button "Edit" at bounding box center [394, 132] width 11 height 8
click at [294, 132] on input "text" at bounding box center [292, 132] width 18 height 8
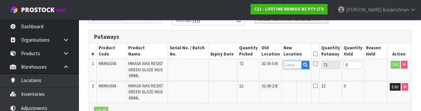
scroll to position [139, 0]
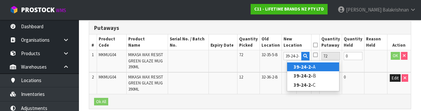
click at [305, 68] on strong "39-24-2-" at bounding box center [302, 67] width 19 height 6
type input "39-24-2-A"
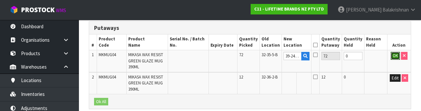
click at [392, 57] on button "OK" at bounding box center [394, 56] width 9 height 8
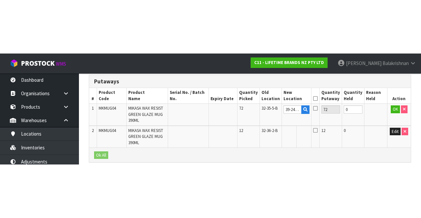
scroll to position [93, 0]
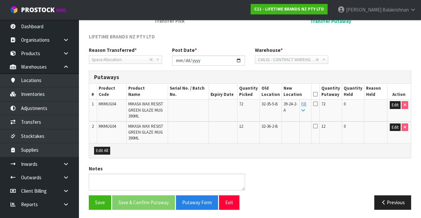
click at [306, 104] on link "Fill" at bounding box center [303, 107] width 5 height 12
click at [317, 94] on icon at bounding box center [315, 94] width 5 height 0
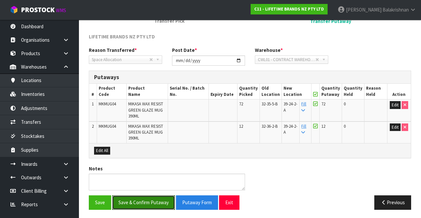
click at [156, 200] on button "Save & Confirm Putaway" at bounding box center [143, 203] width 63 height 14
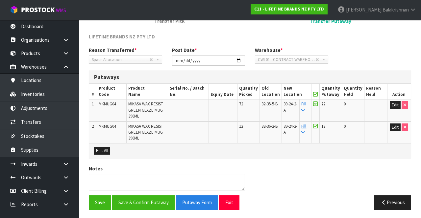
scroll to position [0, 0]
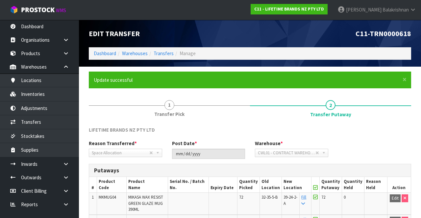
click at [374, 121] on link "2 Transfer Putaway" at bounding box center [330, 108] width 161 height 26
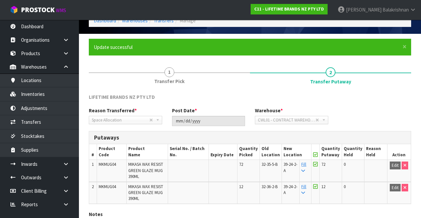
scroll to position [79, 0]
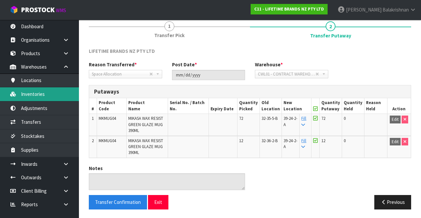
click at [23, 100] on link "Inventories" at bounding box center [39, 93] width 79 height 13
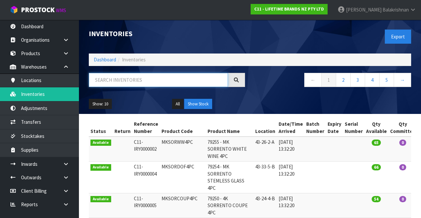
click at [142, 82] on input "text" at bounding box center [158, 80] width 139 height 14
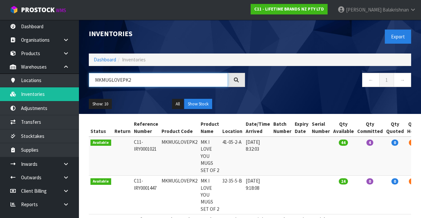
scroll to position [39, 0]
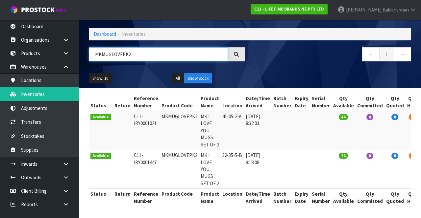
type input "MKMUGLOVEPK2"
click at [173, 150] on td "MKMUGLOVEPK2" at bounding box center [179, 169] width 39 height 39
copy td "MKMUGLOVEPK2"
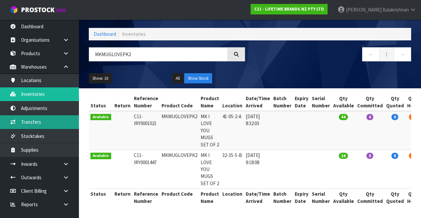
click at [25, 124] on link "Transfers" at bounding box center [39, 121] width 79 height 13
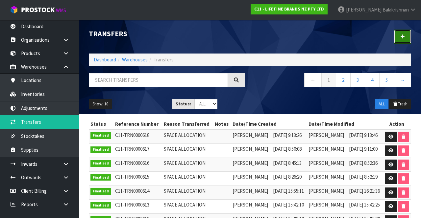
click at [400, 39] on link at bounding box center [402, 37] width 17 height 14
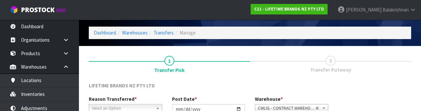
scroll to position [79, 0]
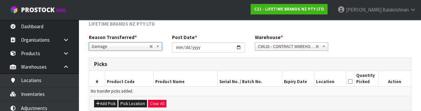
click at [99, 51] on div at bounding box center [125, 55] width 73 height 11
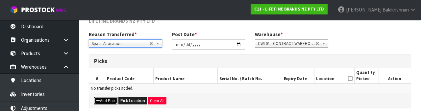
click at [108, 103] on button "Add Pick" at bounding box center [105, 101] width 23 height 8
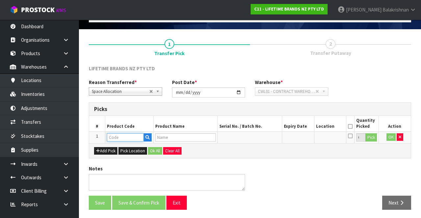
click at [118, 135] on input "text" at bounding box center [125, 137] width 37 height 8
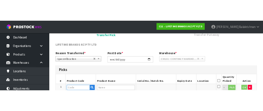
scroll to position [115, 0]
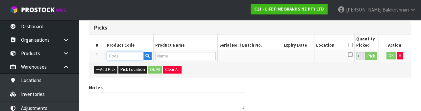
type input "5"
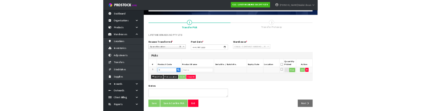
scroll to position [63, 0]
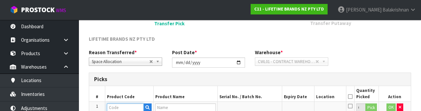
type input "MKMUGLOVEPK2"
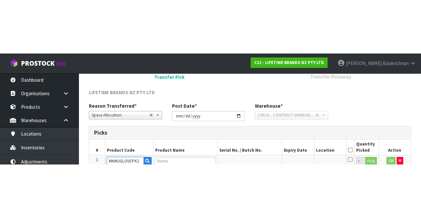
scroll to position [37, 0]
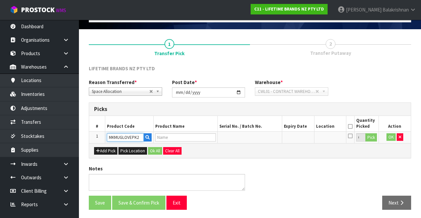
type input "MK I LOVE YOU MUGS SET OF 2"
type input "MKMUGLOVEPK2"
click at [374, 138] on button "Pick" at bounding box center [371, 137] width 12 height 9
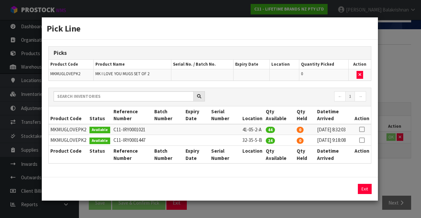
click at [363, 140] on icon at bounding box center [361, 140] width 5 height 0
click at [346, 194] on button "Assign Pick" at bounding box center [342, 189] width 27 height 10
type input "24"
click at [364, 194] on button "Exit" at bounding box center [365, 189] width 14 height 10
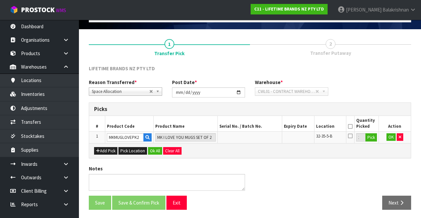
click at [351, 127] on icon at bounding box center [350, 127] width 5 height 0
click at [388, 137] on button "OK" at bounding box center [390, 137] width 9 height 8
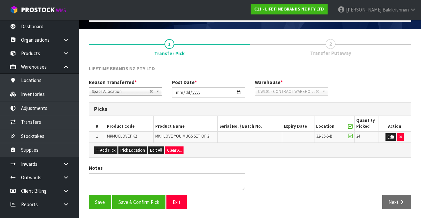
scroll to position [37, 0]
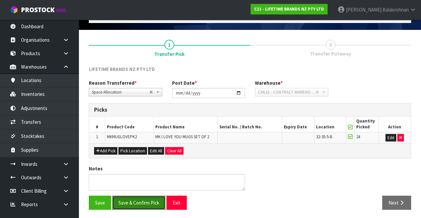
click at [130, 202] on button "Save & Confirm Pick" at bounding box center [138, 203] width 53 height 14
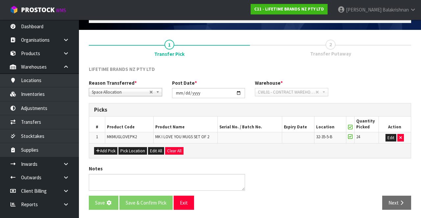
scroll to position [0, 0]
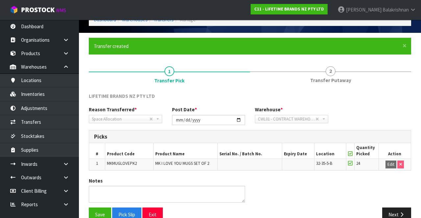
scroll to position [46, 0]
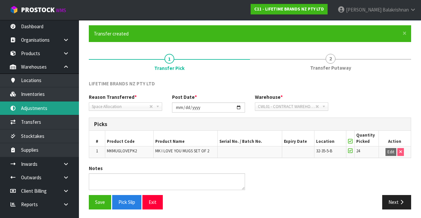
click at [47, 106] on link "Adjustments" at bounding box center [39, 108] width 79 height 13
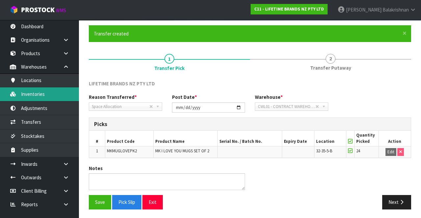
click at [49, 93] on link "Inventories" at bounding box center [39, 93] width 79 height 13
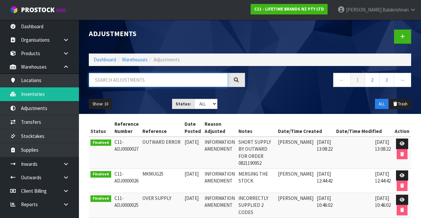
click at [138, 78] on input "text" at bounding box center [158, 80] width 139 height 14
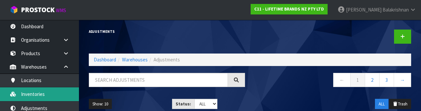
click at [47, 97] on link "Inventories" at bounding box center [39, 93] width 79 height 13
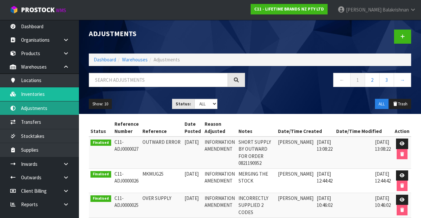
click at [43, 103] on link "Adjustments" at bounding box center [39, 108] width 79 height 13
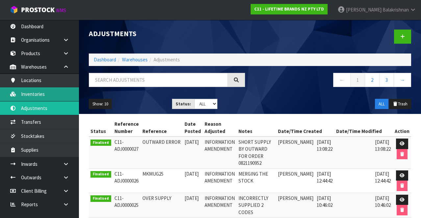
click at [44, 94] on link "Inventories" at bounding box center [39, 93] width 79 height 13
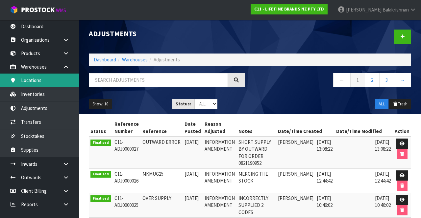
click at [42, 83] on link "Locations" at bounding box center [39, 80] width 79 height 13
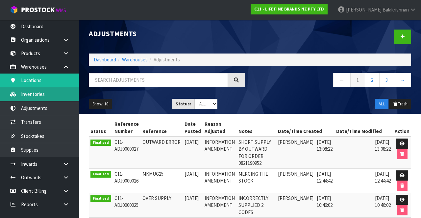
click at [45, 95] on link "Inventories" at bounding box center [39, 93] width 79 height 13
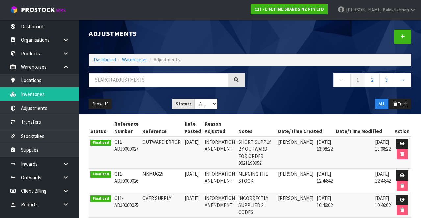
click at [382, 11] on span "Balakrishnan" at bounding box center [395, 10] width 26 height 6
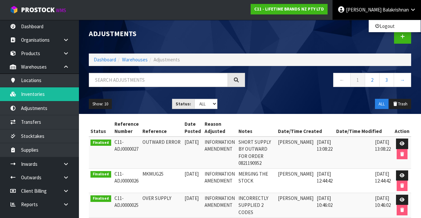
click at [388, 19] on link "[PERSON_NAME]" at bounding box center [376, 10] width 88 height 20
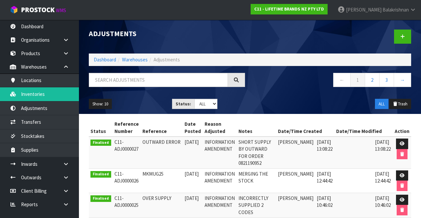
click at [396, 12] on span "Balakrishnan" at bounding box center [395, 10] width 26 height 6
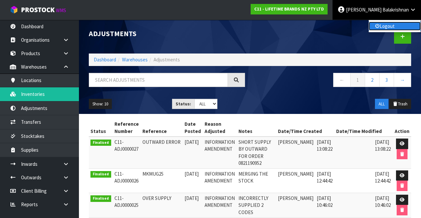
click at [396, 25] on link "Logout" at bounding box center [394, 26] width 52 height 9
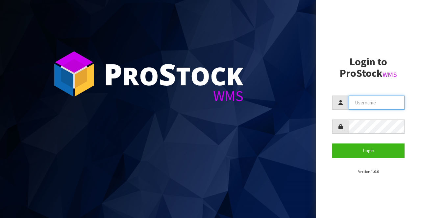
click at [373, 105] on input "text" at bounding box center [376, 103] width 56 height 14
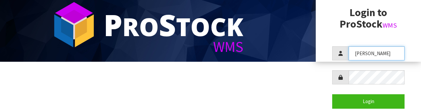
scroll to position [49, 0]
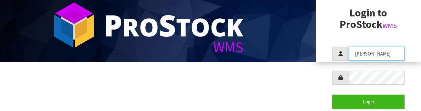
type input "[PERSON_NAME]"
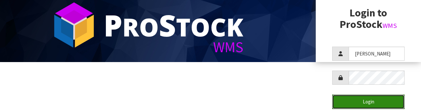
click at [382, 98] on button "Login" at bounding box center [368, 102] width 72 height 14
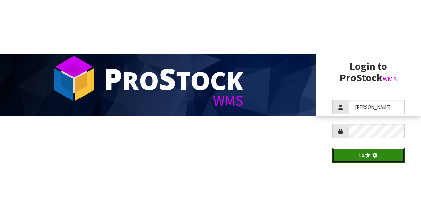
scroll to position [0, 0]
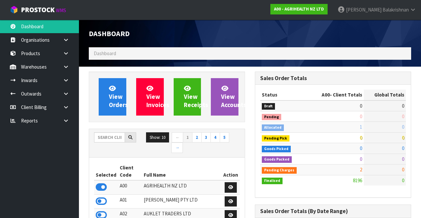
scroll to position [523, 166]
click at [110, 133] on input "text" at bounding box center [109, 137] width 31 height 10
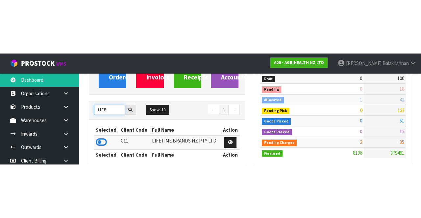
scroll to position [81, 0]
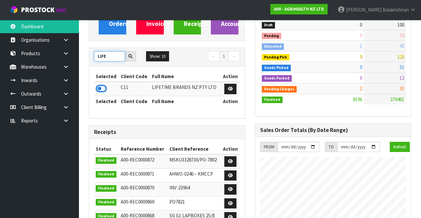
type input "LIFE"
click at [105, 85] on icon at bounding box center [101, 89] width 11 height 10
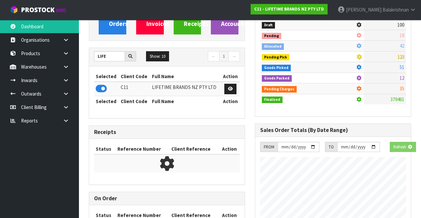
scroll to position [587, 166]
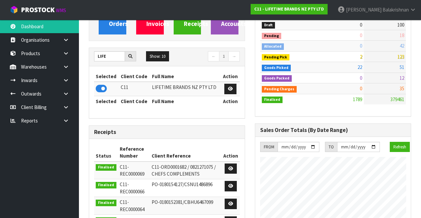
click at [61, 72] on link at bounding box center [68, 66] width 21 height 13
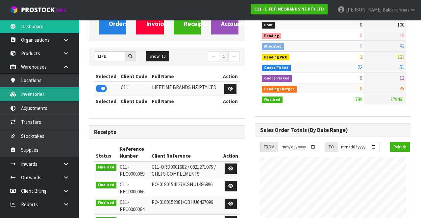
click at [44, 97] on link "Inventories" at bounding box center [39, 93] width 79 height 13
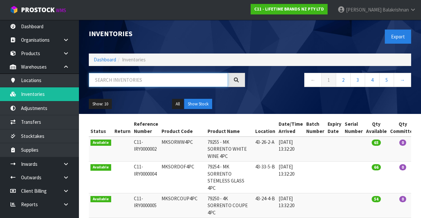
click at [138, 83] on input "text" at bounding box center [158, 80] width 139 height 14
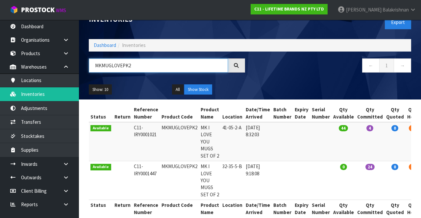
scroll to position [39, 0]
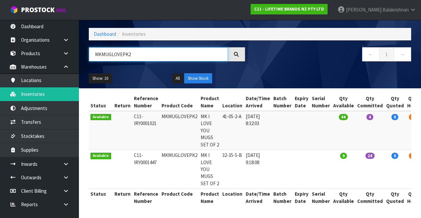
type input "MKMUGLOVEPK2"
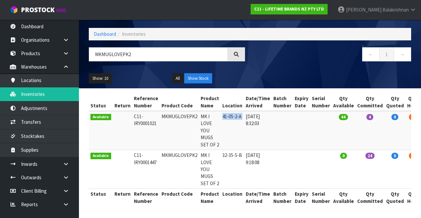
copy tr "41-05-2-A"
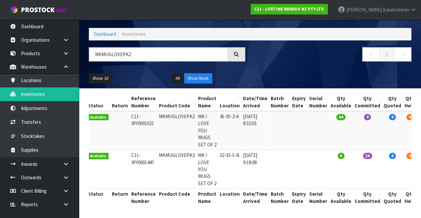
scroll to position [0, 0]
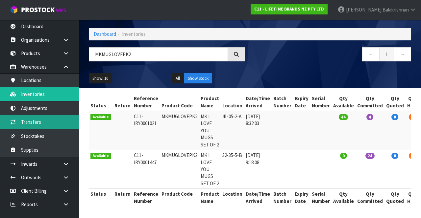
click at [44, 122] on link "Transfers" at bounding box center [39, 121] width 79 height 13
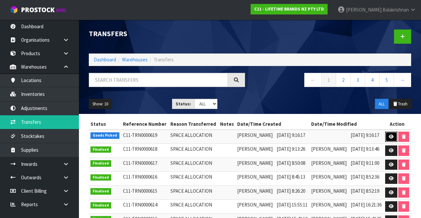
click at [393, 139] on icon at bounding box center [390, 137] width 5 height 4
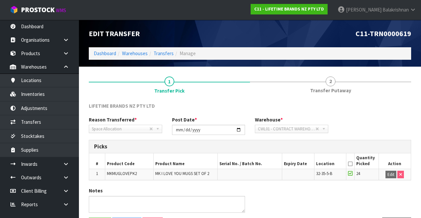
scroll to position [22, 0]
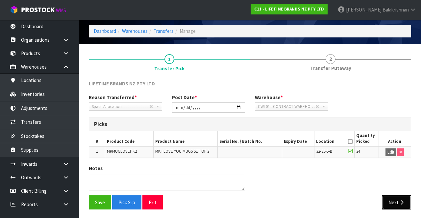
click at [392, 200] on button "Next" at bounding box center [396, 203] width 29 height 14
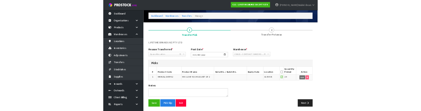
scroll to position [0, 0]
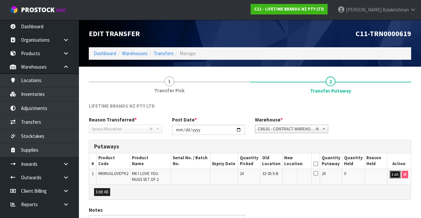
click at [392, 177] on button "Edit" at bounding box center [394, 175] width 11 height 8
click at [296, 172] on input "text" at bounding box center [293, 175] width 18 height 8
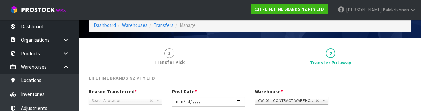
scroll to position [115, 0]
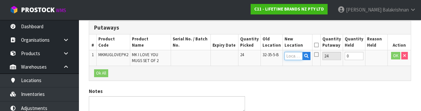
click at [297, 57] on input "text" at bounding box center [293, 56] width 18 height 8
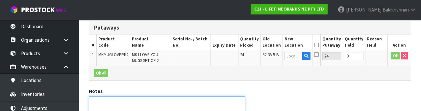
click at [186, 109] on textarea at bounding box center [167, 104] width 156 height 17
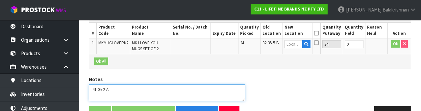
scroll to position [126, 0]
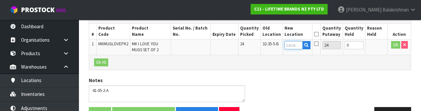
click at [302, 45] on input "text" at bounding box center [293, 45] width 18 height 8
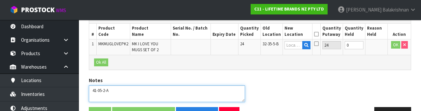
click at [121, 87] on textarea at bounding box center [167, 93] width 156 height 17
type textarea "4"
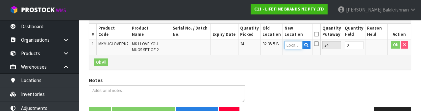
click at [298, 43] on input "text" at bounding box center [293, 45] width 18 height 8
paste input "41-05-2-A"
type input "41-05-2-A"
click at [393, 46] on button "OK" at bounding box center [395, 45] width 9 height 8
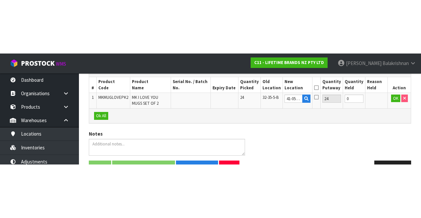
scroll to position [41, 0]
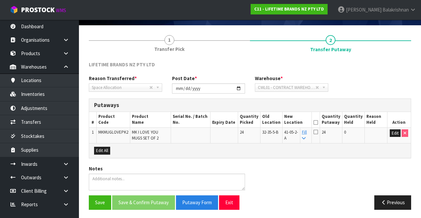
click at [318, 123] on icon at bounding box center [315, 123] width 5 height 0
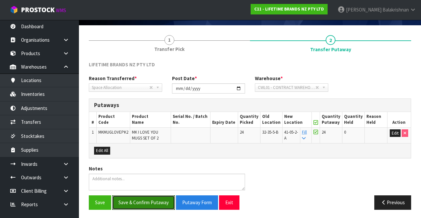
click at [152, 203] on button "Save & Confirm Putaway" at bounding box center [143, 203] width 63 height 14
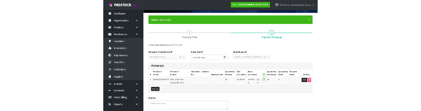
scroll to position [0, 0]
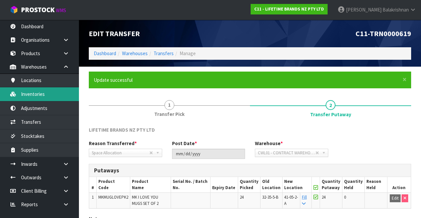
click at [24, 93] on link "Inventories" at bounding box center [39, 93] width 79 height 13
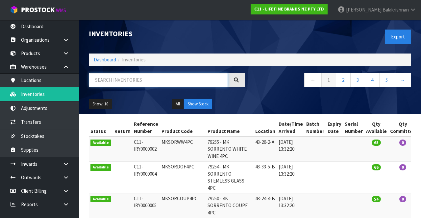
click at [172, 82] on input "text" at bounding box center [158, 80] width 139 height 14
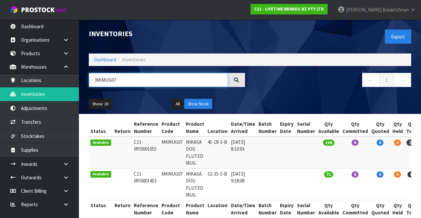
type input "MKMUG07"
copy td "MKMUG07"
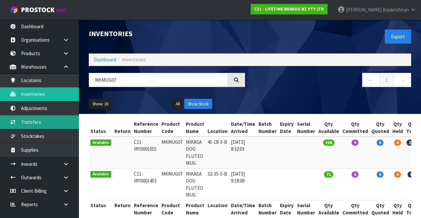
click at [20, 122] on link "Transfers" at bounding box center [39, 121] width 79 height 13
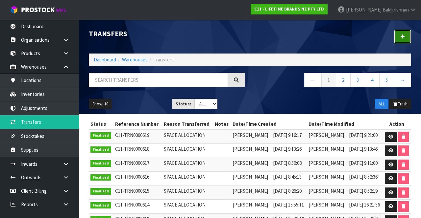
click at [408, 32] on link at bounding box center [402, 37] width 17 height 14
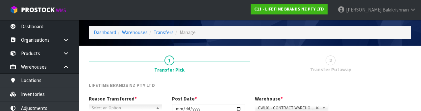
scroll to position [79, 0]
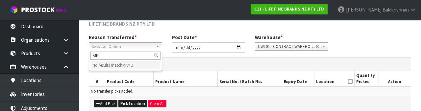
type input "M"
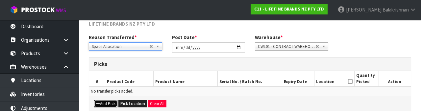
click at [101, 100] on button "Add Pick" at bounding box center [105, 104] width 23 height 8
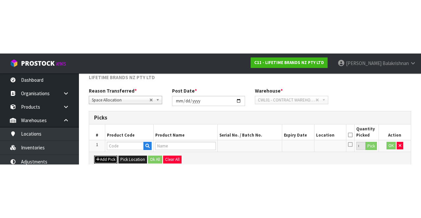
scroll to position [37, 0]
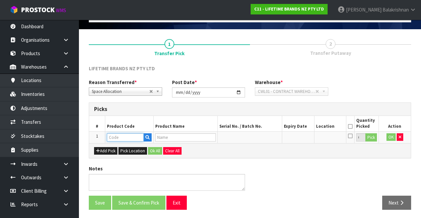
click at [116, 135] on input "text" at bounding box center [125, 137] width 37 height 8
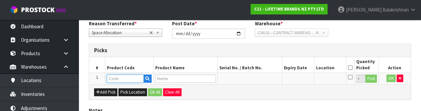
scroll to position [115, 0]
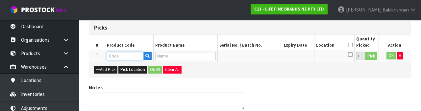
paste input "MKMUG07"
type input "MKMUG07"
type input "MIKASA DOG FLUTED MUG"
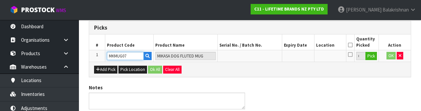
type input "MKMUG07"
click at [369, 58] on button "Pick" at bounding box center [371, 56] width 12 height 9
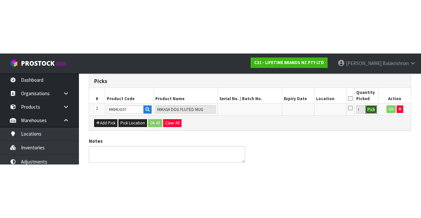
scroll to position [37, 0]
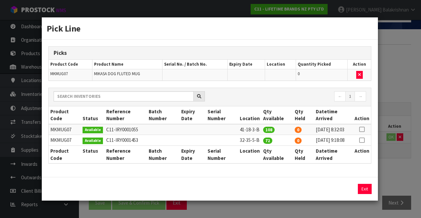
click at [361, 140] on icon at bounding box center [361, 140] width 5 height 0
click at [347, 190] on button "Assign Pick" at bounding box center [342, 189] width 27 height 10
type input "72"
click at [365, 194] on button "Exit" at bounding box center [365, 189] width 14 height 10
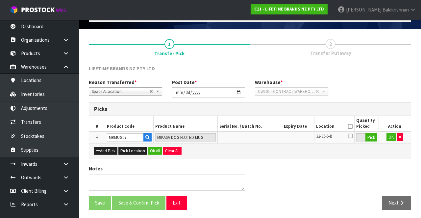
click at [350, 127] on icon at bounding box center [350, 127] width 5 height 0
click at [154, 152] on button "Ok All" at bounding box center [155, 151] width 14 height 8
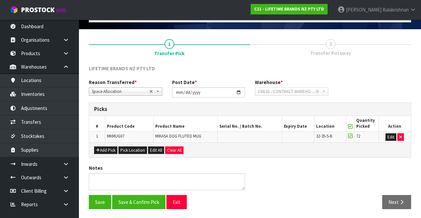
scroll to position [37, 0]
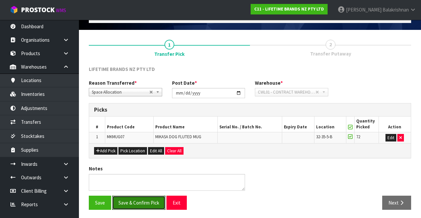
click at [147, 197] on button "Save & Confirm Pick" at bounding box center [138, 203] width 53 height 14
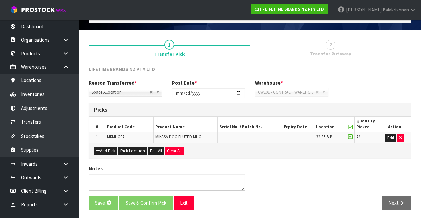
scroll to position [0, 0]
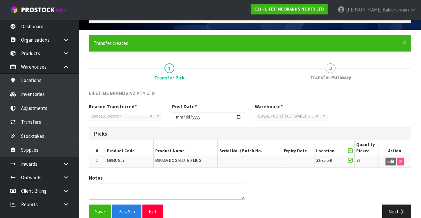
scroll to position [38, 0]
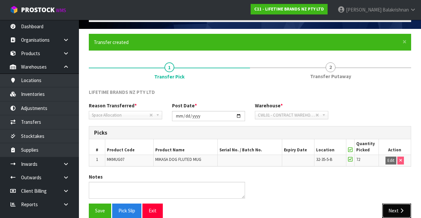
click at [394, 208] on button "Next" at bounding box center [396, 211] width 29 height 14
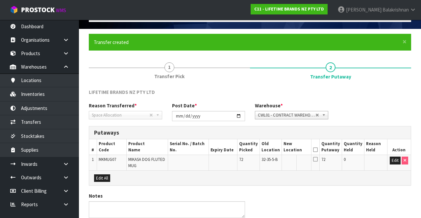
scroll to position [65, 0]
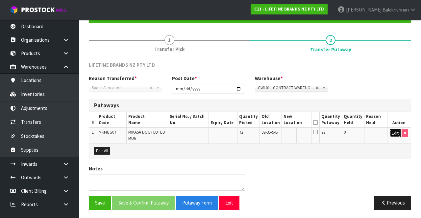
click at [394, 130] on button "Edit" at bounding box center [394, 133] width 11 height 8
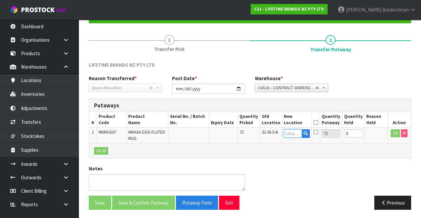
click at [296, 134] on input "text" at bounding box center [293, 133] width 18 height 8
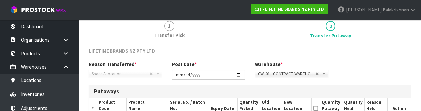
scroll to position [139, 0]
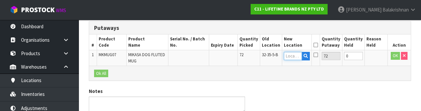
paste input "MKMUG07"
type input "M"
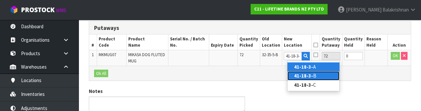
click at [311, 76] on strong "41-18-3-" at bounding box center [303, 76] width 19 height 6
type input "41-18-3-B"
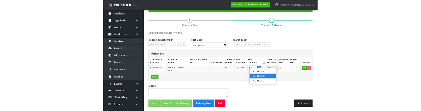
scroll to position [139, 0]
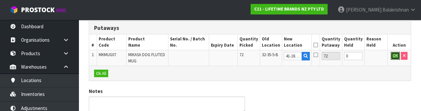
click at [391, 58] on button "OK" at bounding box center [394, 56] width 9 height 8
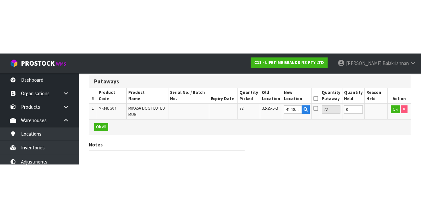
scroll to position [65, 0]
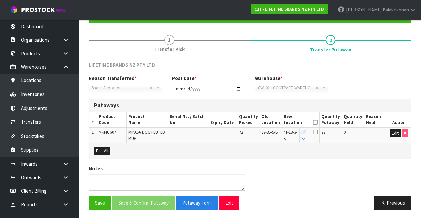
click at [317, 123] on icon at bounding box center [315, 123] width 5 height 0
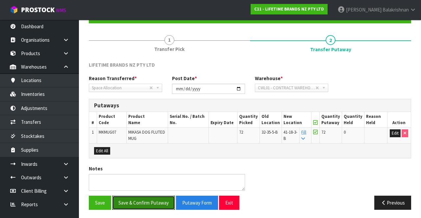
click at [152, 196] on button "Save & Confirm Putaway" at bounding box center [143, 203] width 63 height 14
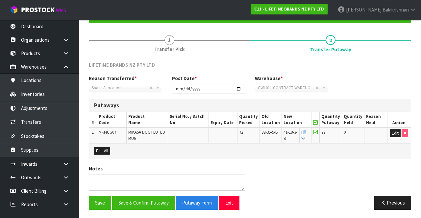
scroll to position [0, 0]
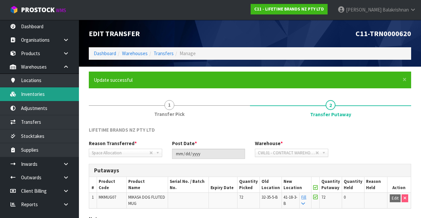
click at [25, 98] on link "Inventories" at bounding box center [39, 93] width 79 height 13
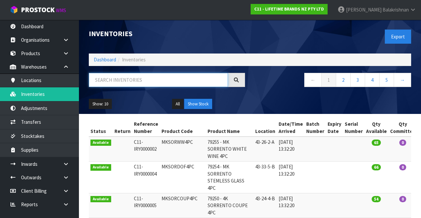
click at [108, 78] on input "text" at bounding box center [158, 80] width 139 height 14
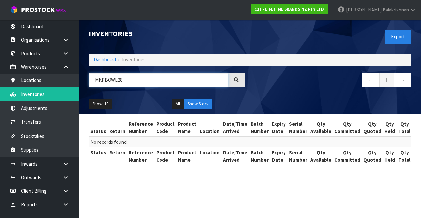
type input "MKPBOWL28"
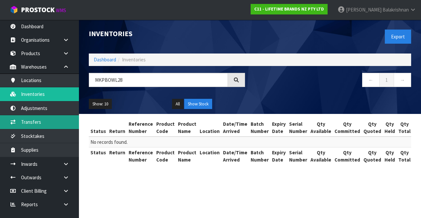
click at [26, 120] on link "Transfers" at bounding box center [39, 121] width 79 height 13
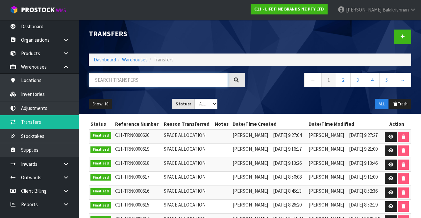
paste input "MKPBOWL28"
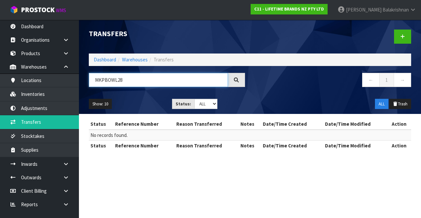
click at [117, 79] on input "MKPBOWL28" at bounding box center [158, 80] width 139 height 14
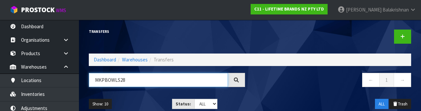
type input "MKPBOWLS28"
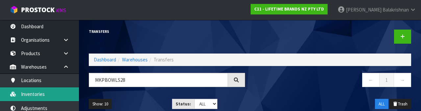
click at [27, 89] on link "Inventories" at bounding box center [39, 93] width 79 height 13
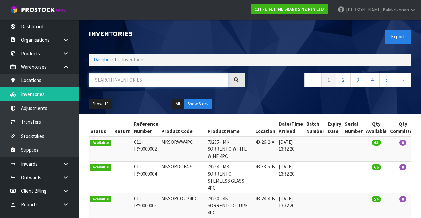
click at [102, 82] on input "text" at bounding box center [158, 80] width 139 height 14
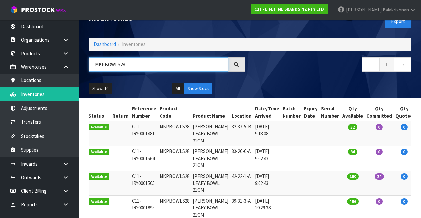
scroll to position [15, 0]
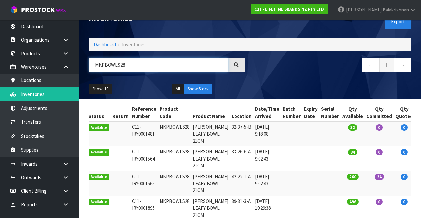
type input "MKPBOWLS28"
copy td "MKPBOWLS28"
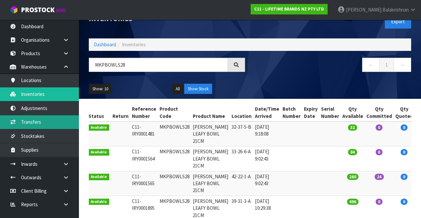
click at [44, 121] on link "Transfers" at bounding box center [39, 121] width 79 height 13
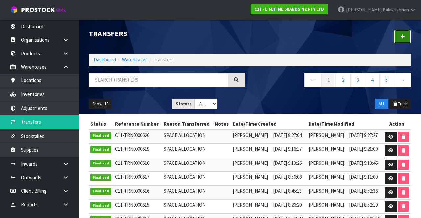
click at [402, 34] on icon at bounding box center [402, 36] width 5 height 5
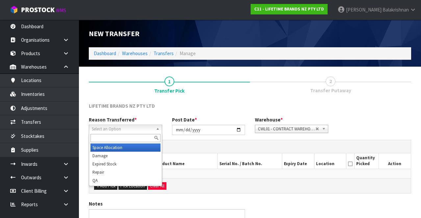
click at [138, 125] on span "Select an Option" at bounding box center [122, 129] width 61 height 8
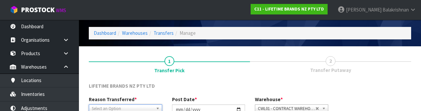
scroll to position [79, 0]
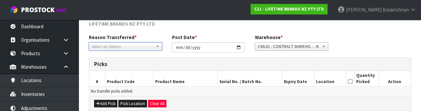
click at [152, 44] on span "Select an Option" at bounding box center [122, 47] width 61 height 8
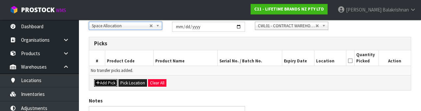
click at [113, 80] on button "Add Pick" at bounding box center [105, 83] width 23 height 8
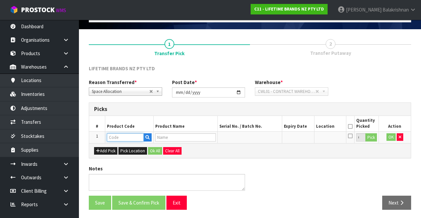
click at [129, 136] on input "text" at bounding box center [125, 137] width 37 height 8
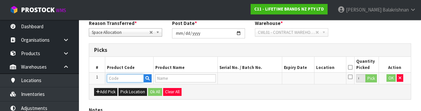
scroll to position [115, 0]
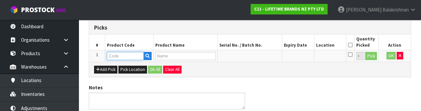
type input "MKPBOWLS28"
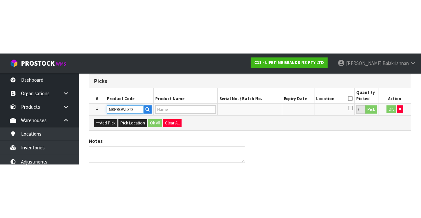
scroll to position [37, 0]
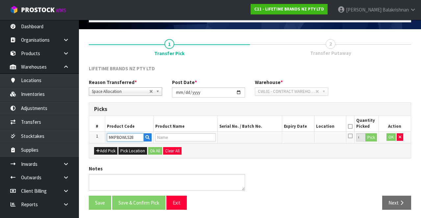
type input "MK GREEN LEAFY BOWL 21CM"
type input "MKPBOWLS28"
click at [370, 134] on button "Pick" at bounding box center [371, 137] width 12 height 9
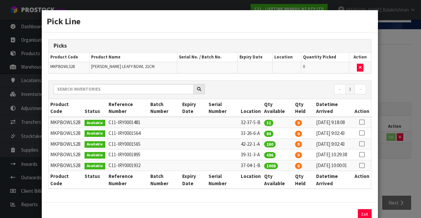
click at [361, 122] on icon at bounding box center [361, 122] width 5 height 0
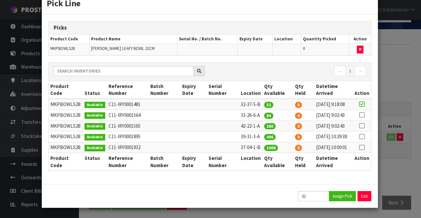
scroll to position [36, 0]
click at [316, 195] on input "32" at bounding box center [313, 196] width 31 height 10
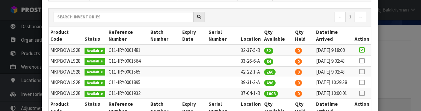
scroll to position [143, 0]
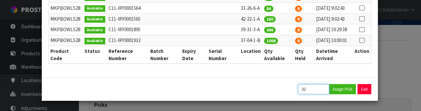
type input "3"
type input "12"
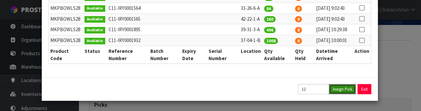
click at [341, 89] on button "Assign Pick" at bounding box center [342, 89] width 27 height 10
type input "12"
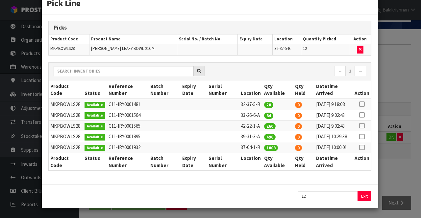
scroll to position [36, 0]
click at [367, 195] on button "Exit" at bounding box center [365, 196] width 14 height 10
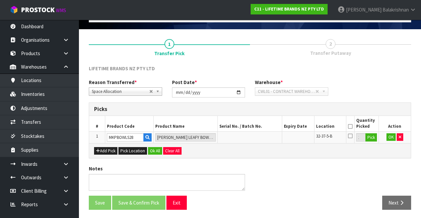
click at [349, 127] on icon at bounding box center [350, 127] width 5 height 0
click at [387, 137] on button "OK" at bounding box center [390, 137] width 9 height 8
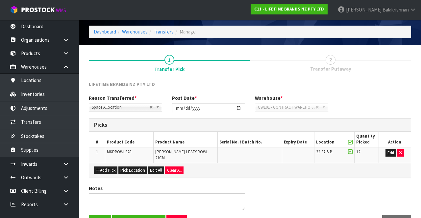
scroll to position [37, 0]
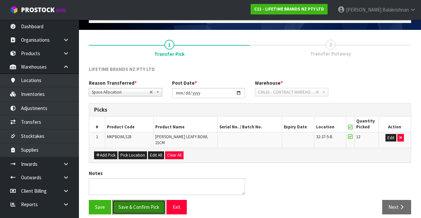
click at [147, 200] on button "Save & Confirm Pick" at bounding box center [138, 207] width 53 height 14
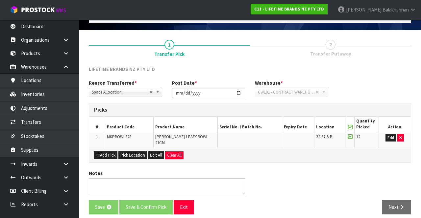
scroll to position [0, 0]
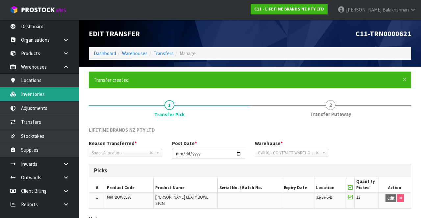
click at [47, 93] on link "Inventories" at bounding box center [39, 93] width 79 height 13
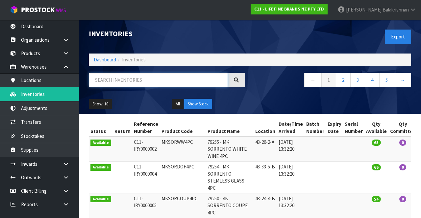
click at [160, 77] on input "text" at bounding box center [158, 80] width 139 height 14
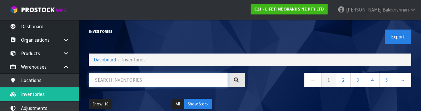
type input "MKPBOWLS28"
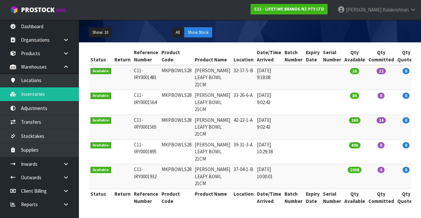
scroll to position [139, 0]
